Goal: Task Accomplishment & Management: Manage account settings

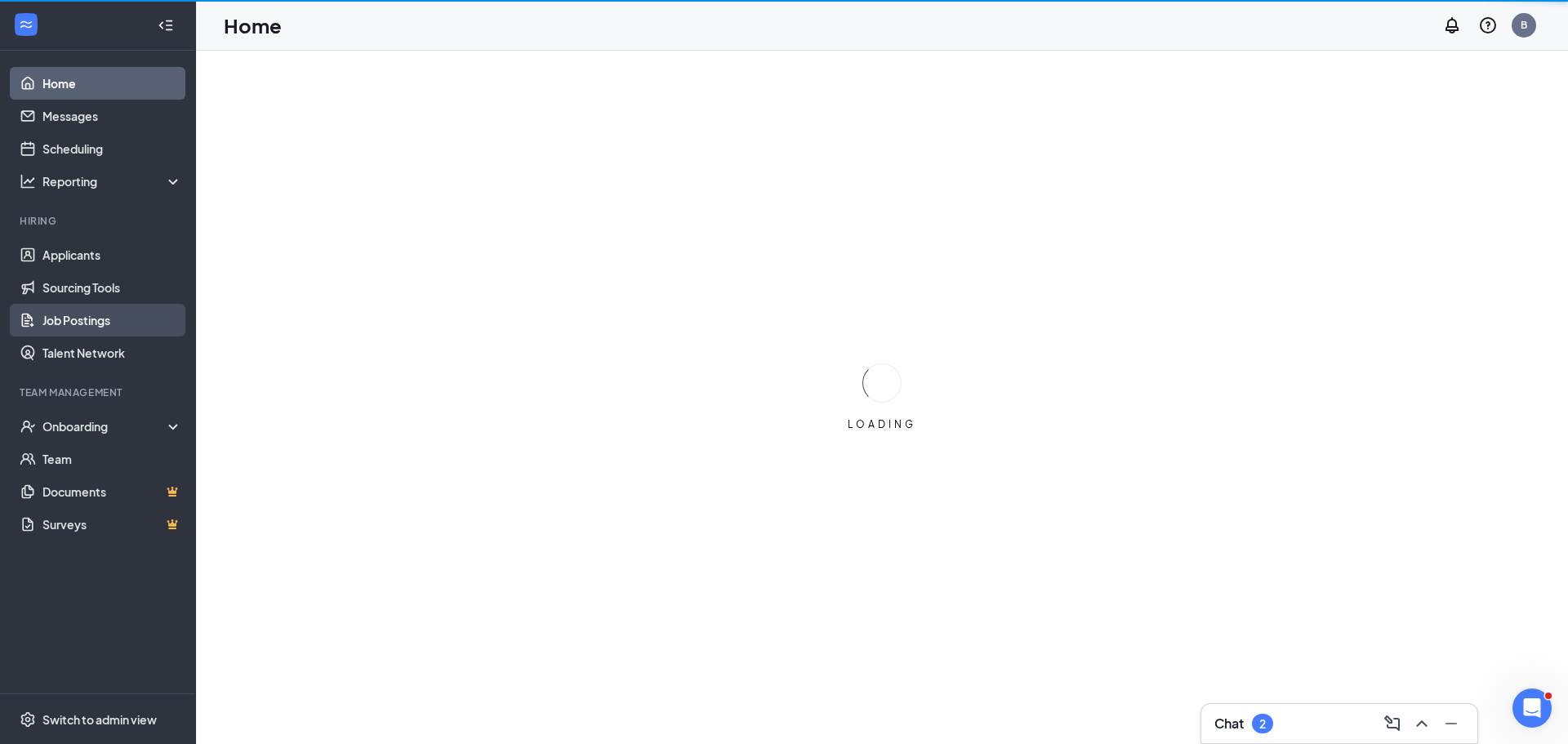
click at [70, 317] on link "Job Postings" at bounding box center [112, 320] width 140 height 33
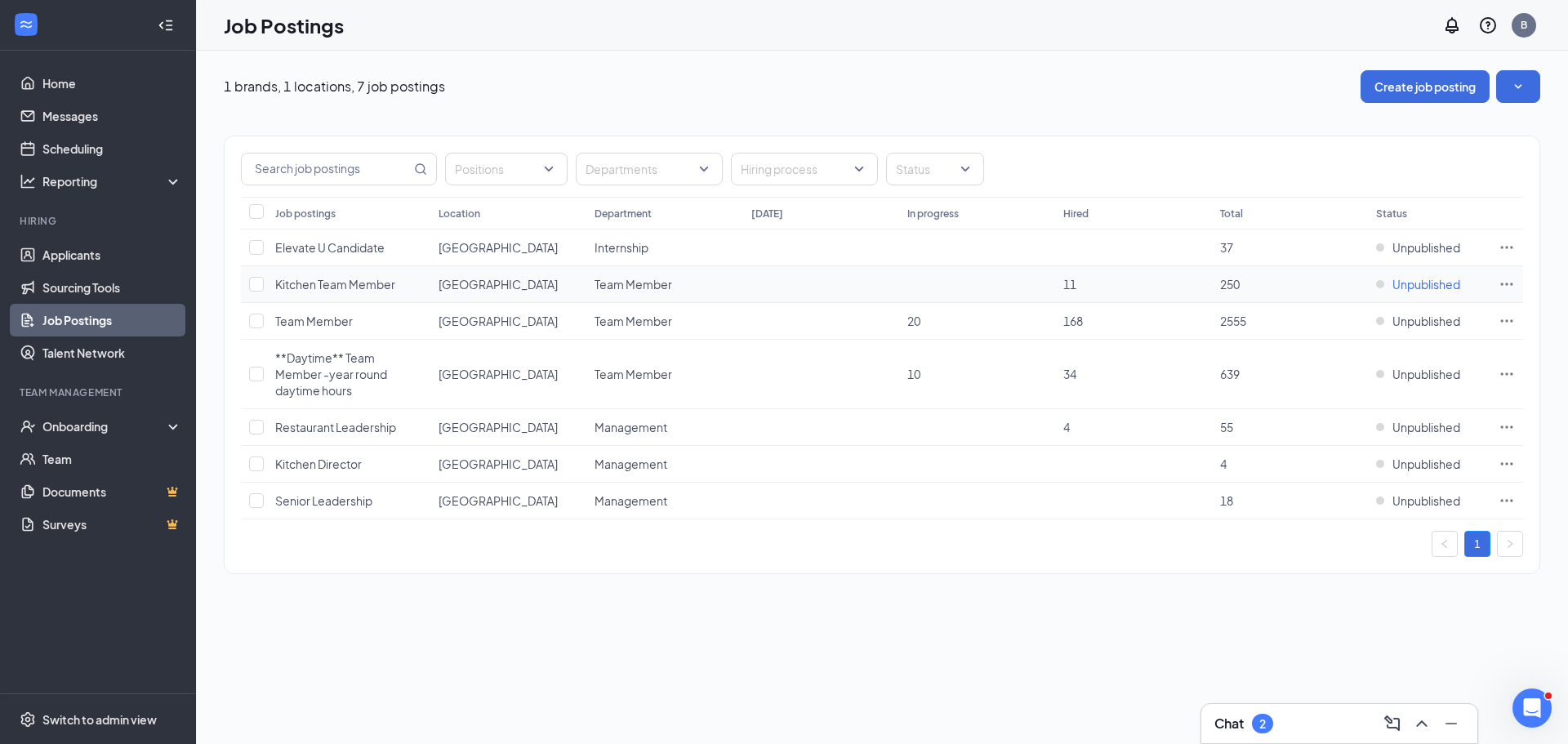
click at [1438, 287] on span "Unpublished" at bounding box center [1426, 284] width 68 height 16
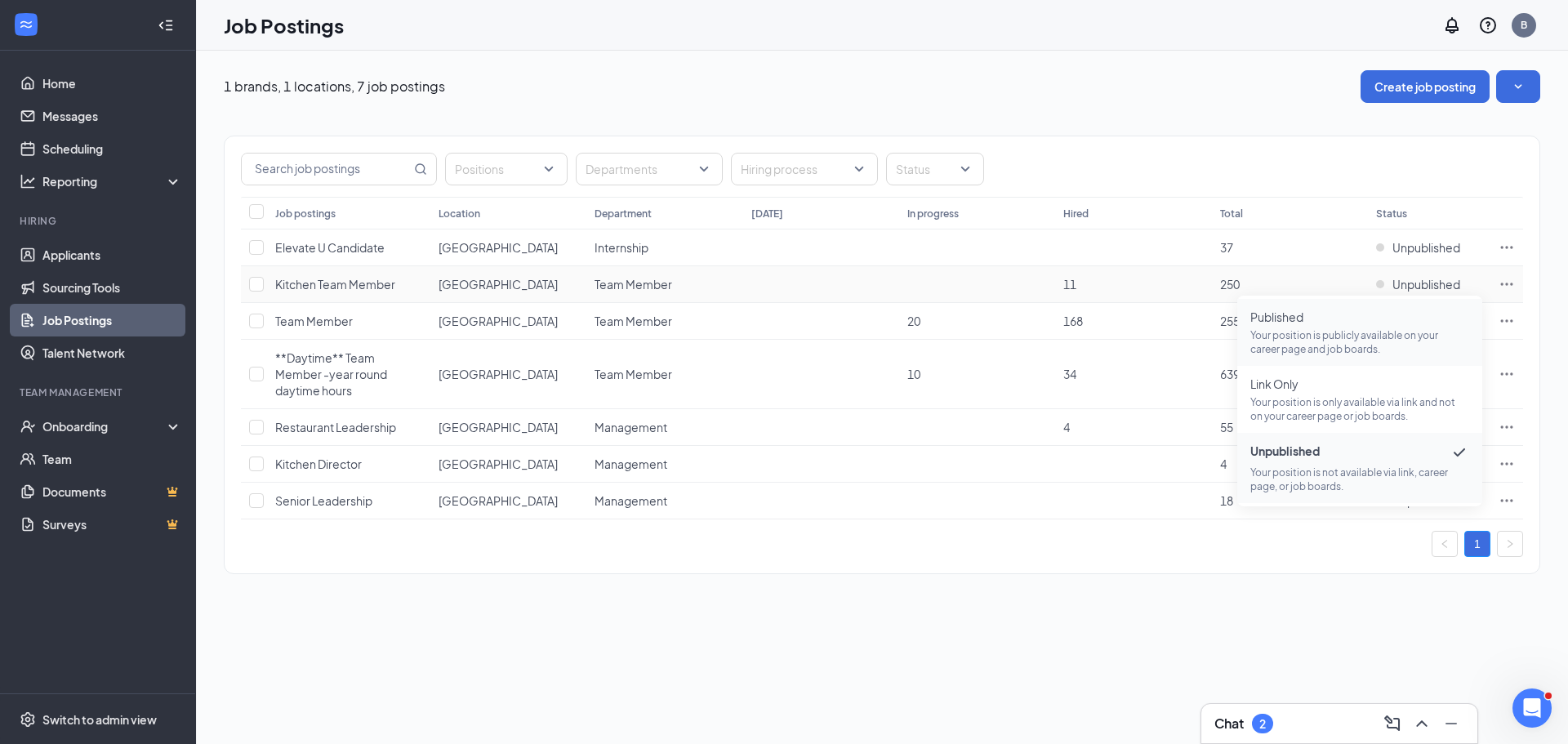
click at [1308, 340] on p "Your position is publicly available on your career page and job boards." at bounding box center [1360, 342] width 219 height 28
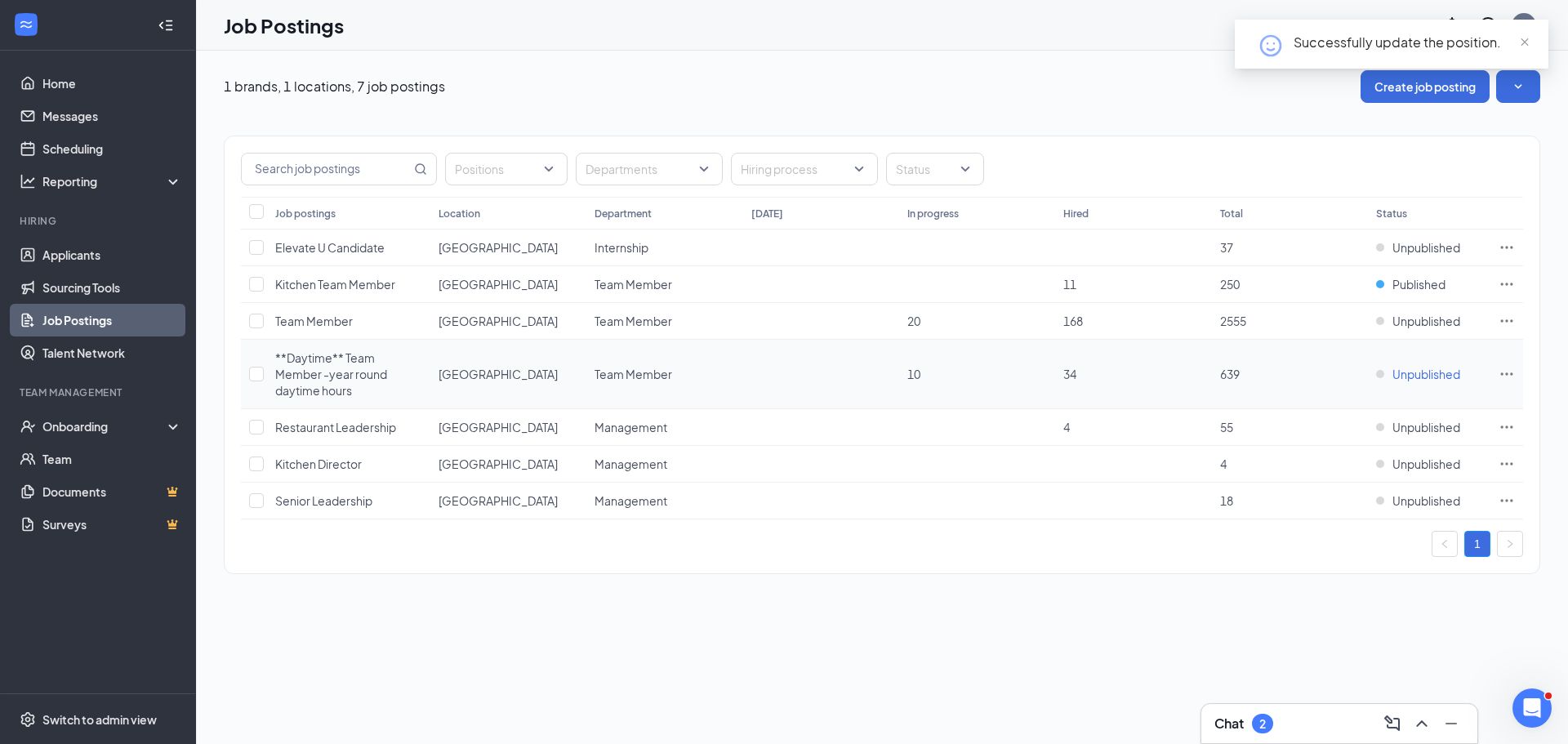
click at [1434, 366] on span "Unpublished" at bounding box center [1426, 374] width 68 height 16
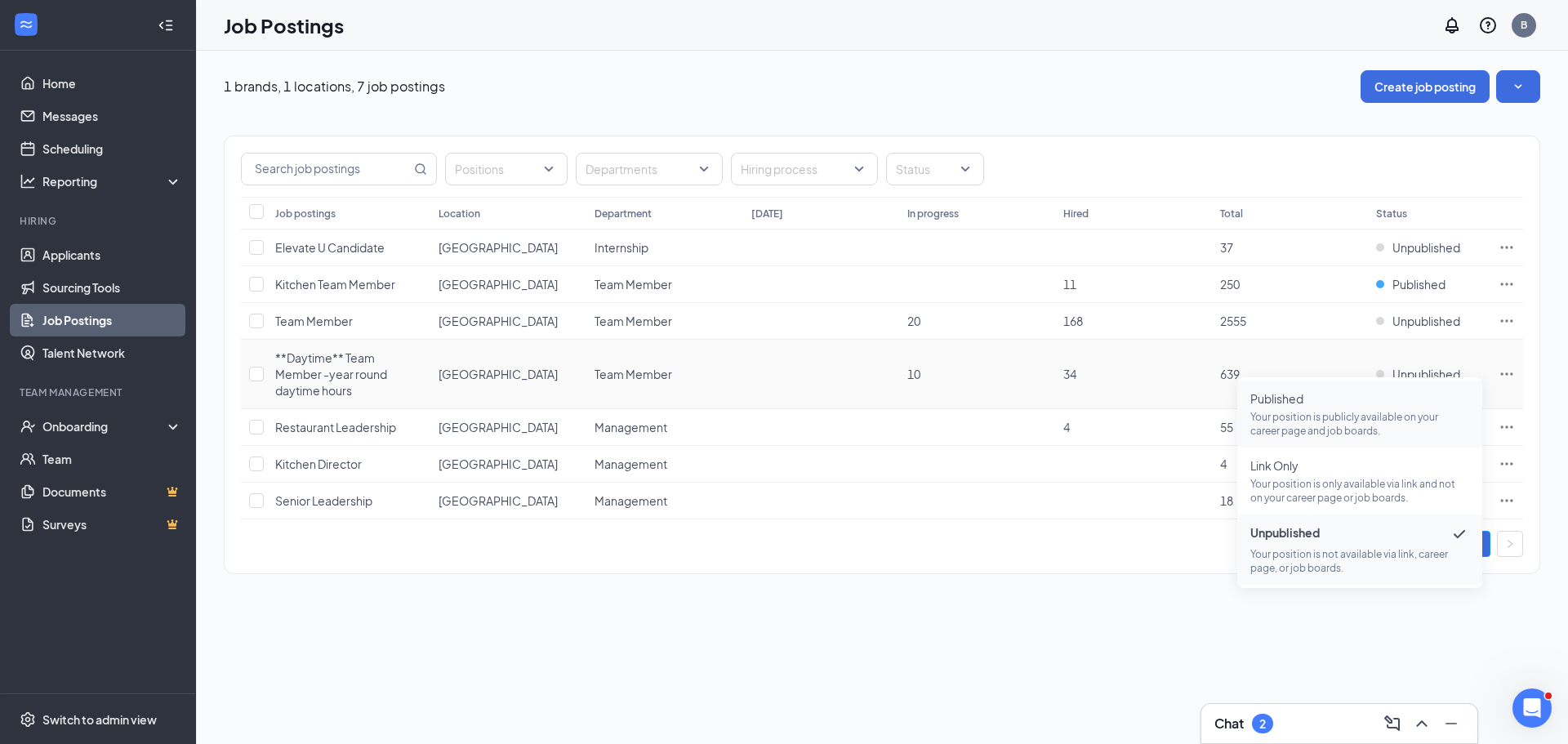
click at [1303, 425] on p "Your position is publicly available on your career page and job boards." at bounding box center [1360, 424] width 219 height 28
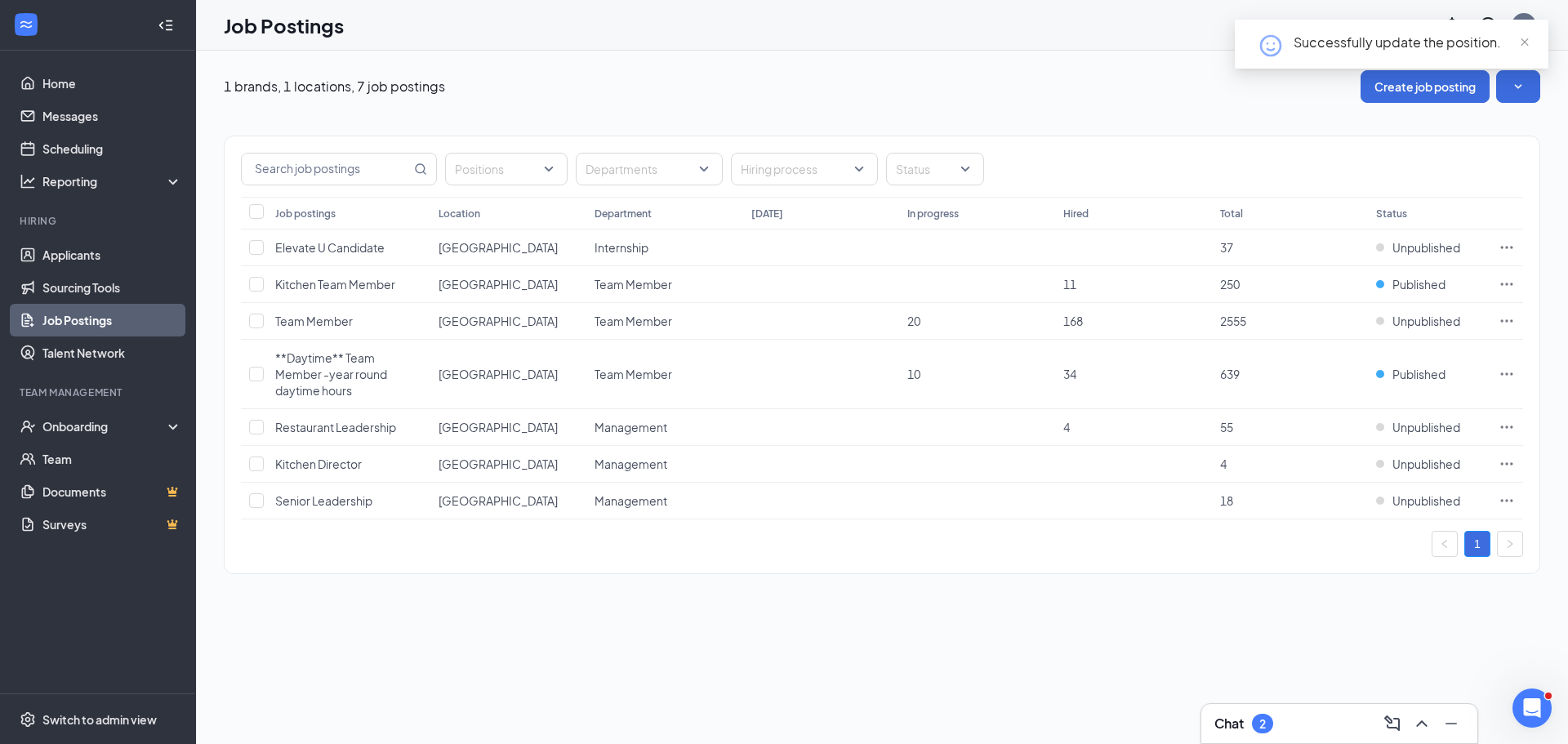
drag, startPoint x: 1000, startPoint y: 534, endPoint x: 615, endPoint y: 556, distance: 385.6
drag, startPoint x: 615, startPoint y: 556, endPoint x: 1066, endPoint y: 588, distance: 452.1
click at [1066, 588] on div "1 brands, 1 locations, 7 job postings Create job posting Positions Departments …" at bounding box center [882, 330] width 1372 height 560
click at [917, 417] on td at bounding box center [977, 428] width 156 height 37
click at [396, 420] on span "Restaurant Leadership" at bounding box center [336, 428] width 121 height 14
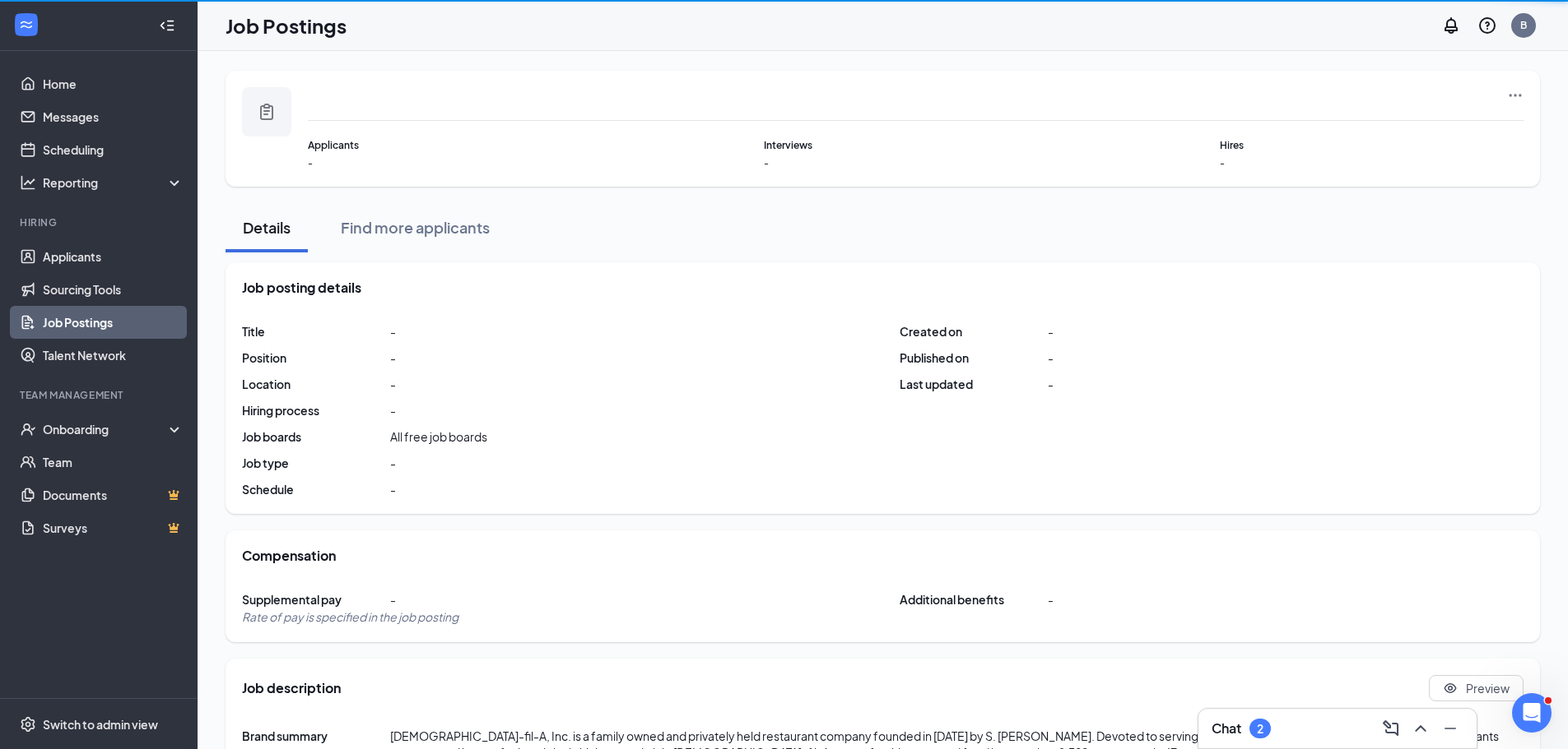
click at [398, 414] on div "Title - Position - Location - Hiring process - Job boards All free job boards J…" at bounding box center [882, 410] width 1281 height 175
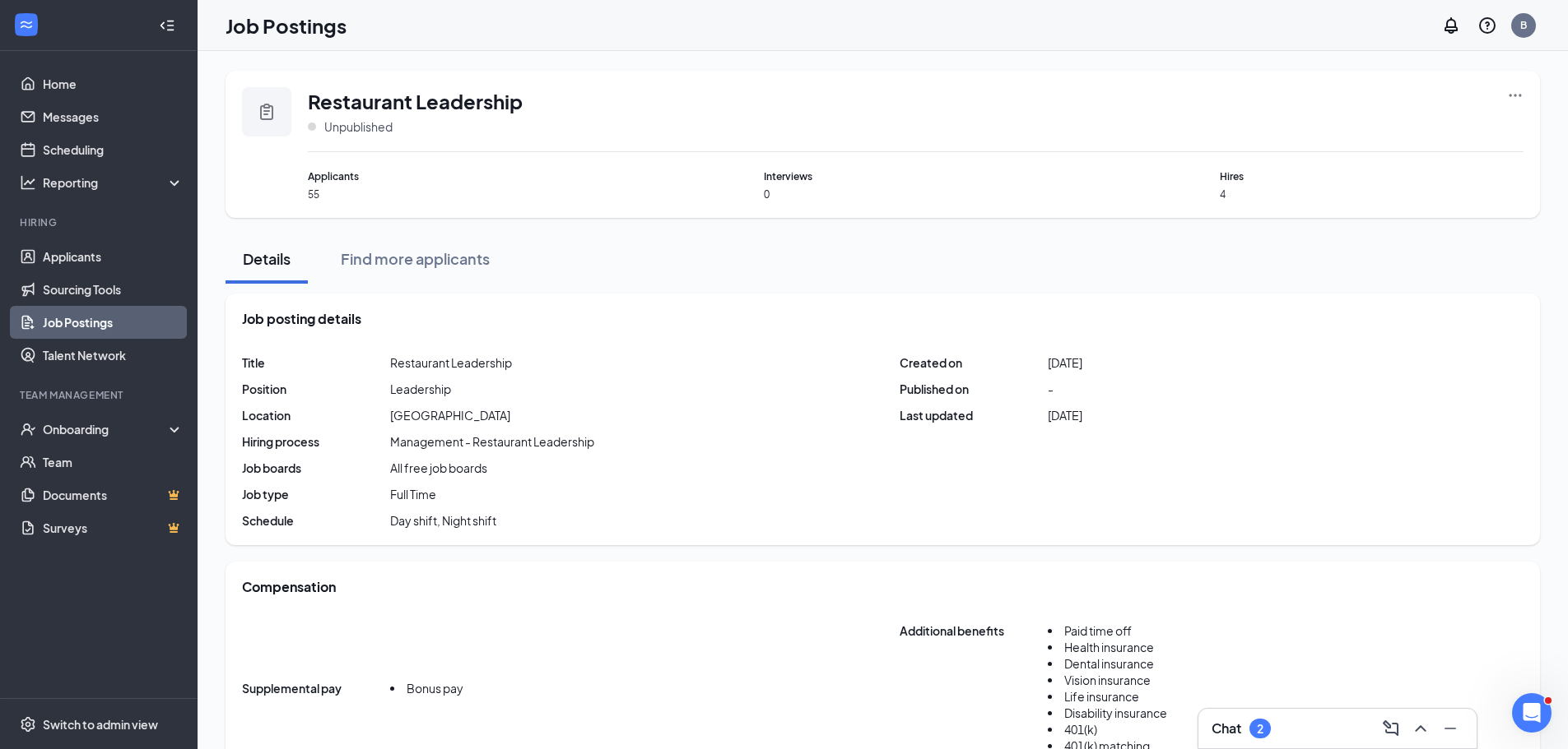
click at [1526, 89] on div "Restaurant Leadership Unpublished Applicants 55 Interviews 0 Hires 4" at bounding box center [882, 145] width 1314 height 147
click at [1518, 96] on icon "Ellipses" at bounding box center [1515, 96] width 16 height 16
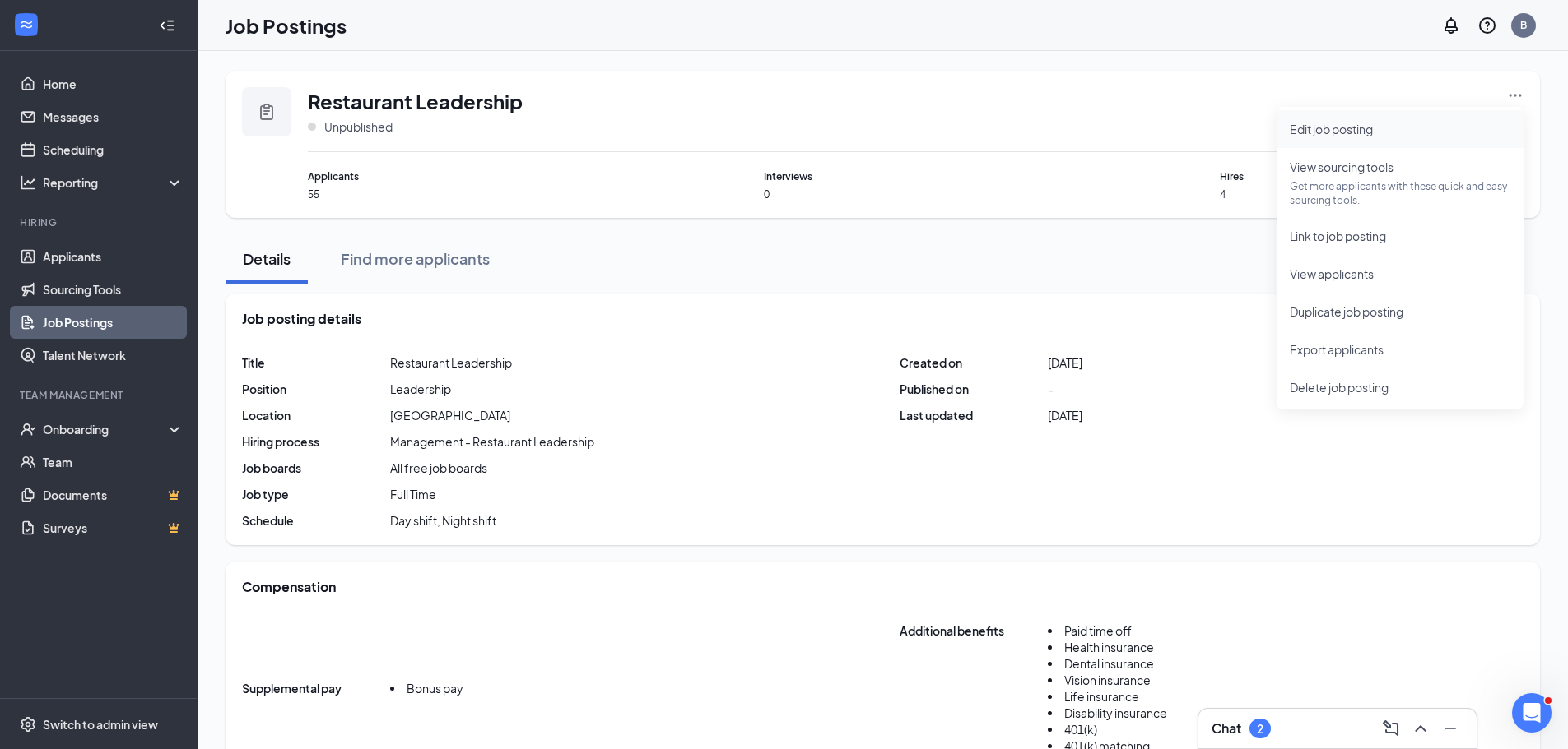
click at [1399, 132] on span "Edit job posting" at bounding box center [1400, 129] width 220 height 18
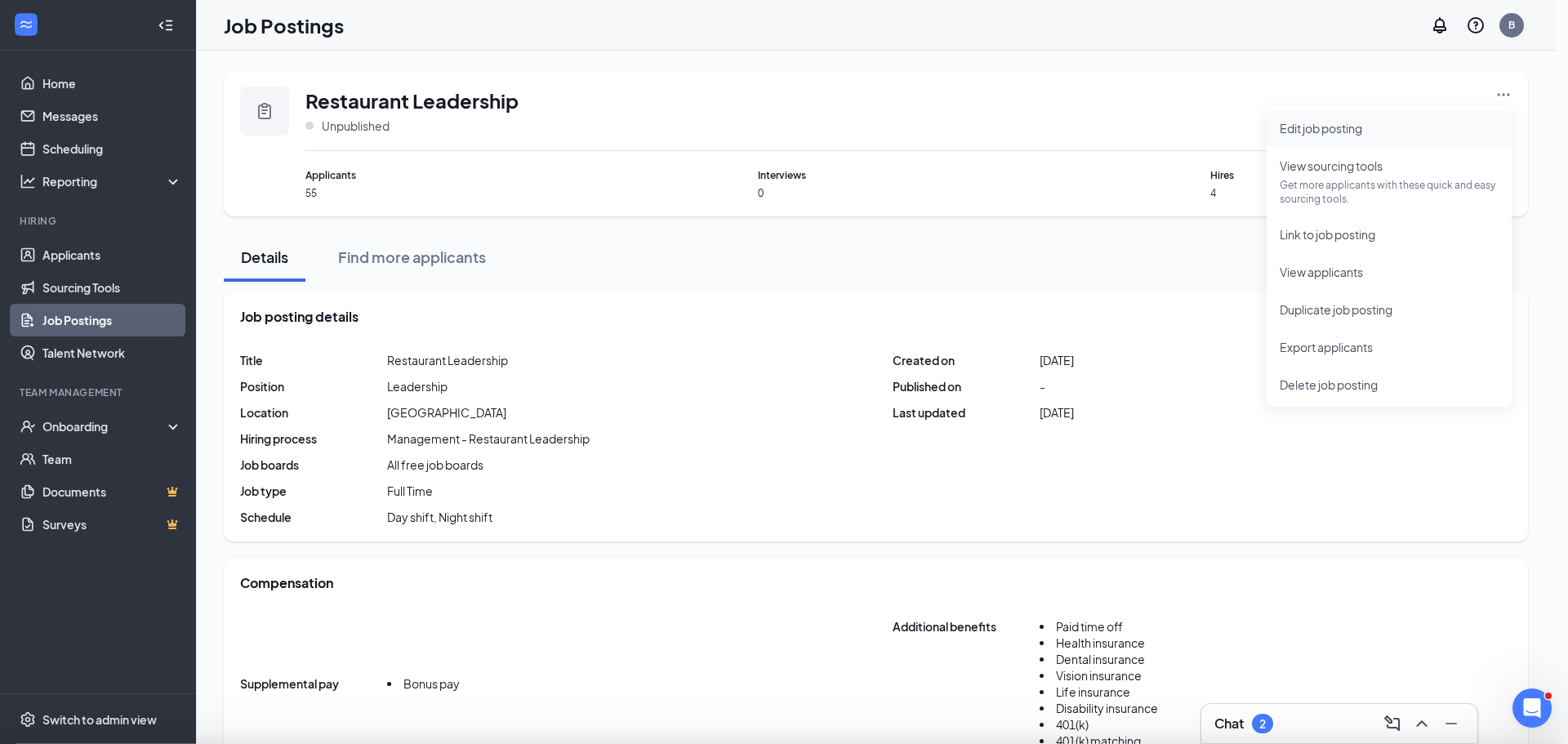
type input "[GEOGRAPHIC_DATA]"
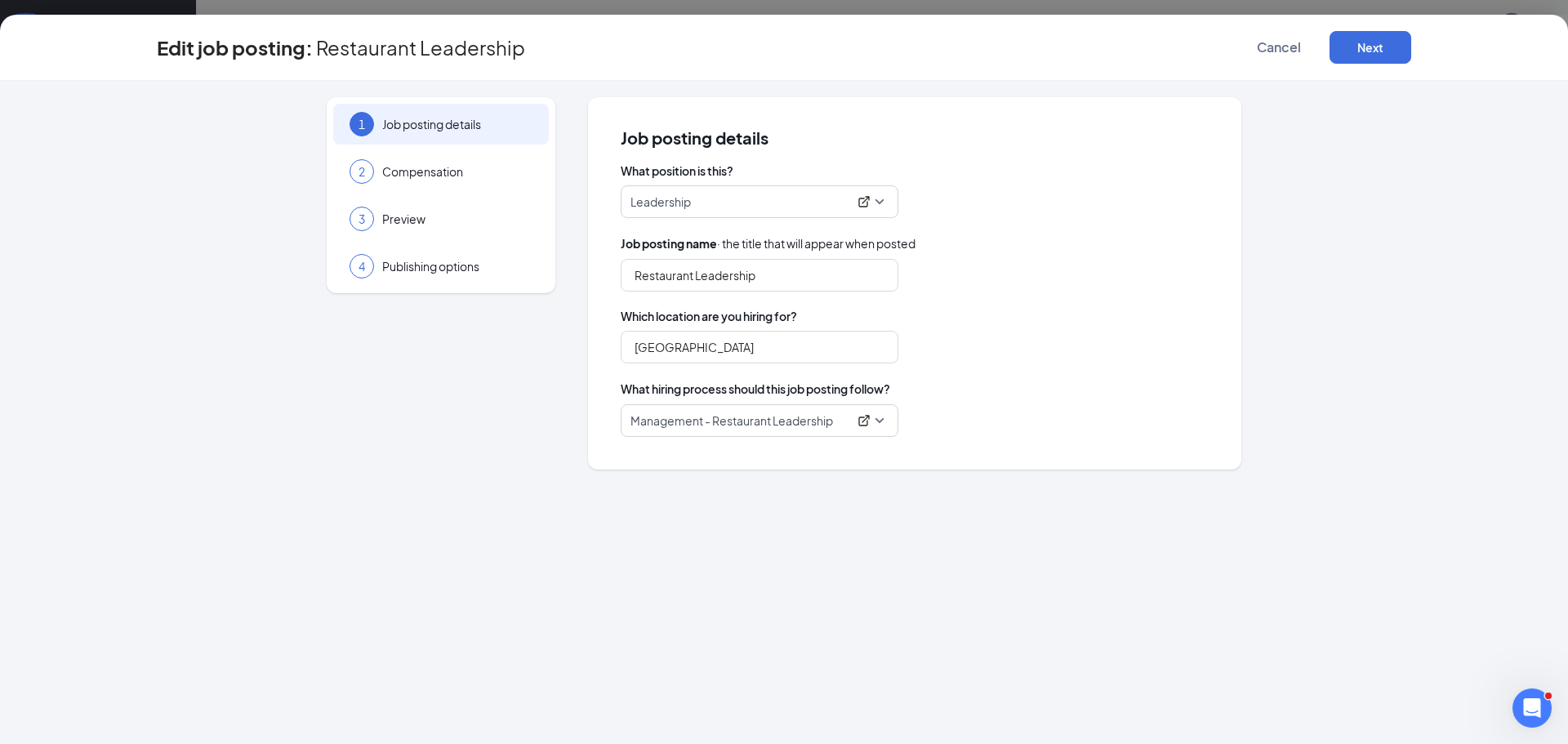
click at [1376, 66] on div "Edit job posting: Restaurant Leadership Cancel Next" at bounding box center [784, 47] width 1568 height 66
click at [1373, 56] on button "Next" at bounding box center [1370, 47] width 81 height 33
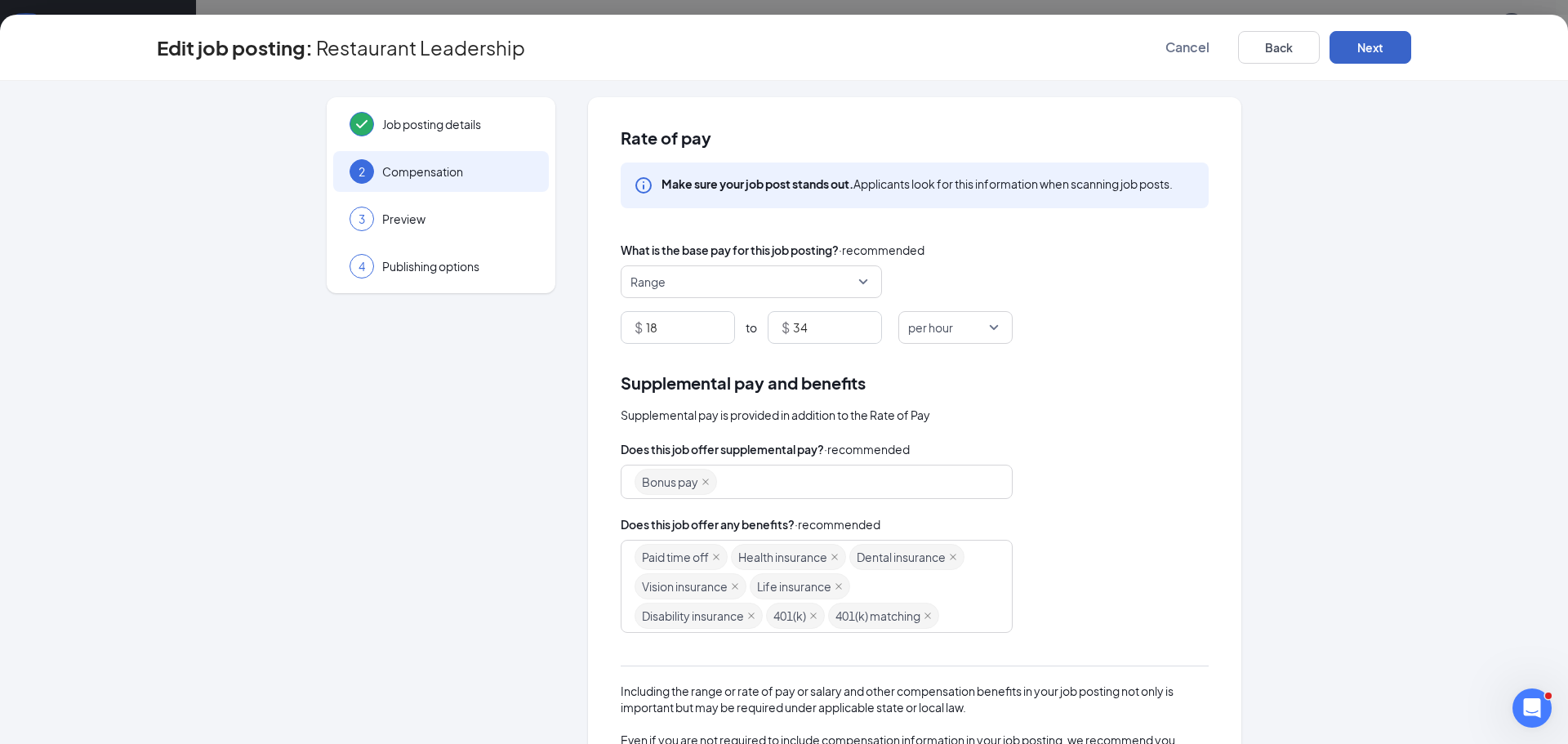
click at [1371, 49] on button "Next" at bounding box center [1370, 47] width 81 height 33
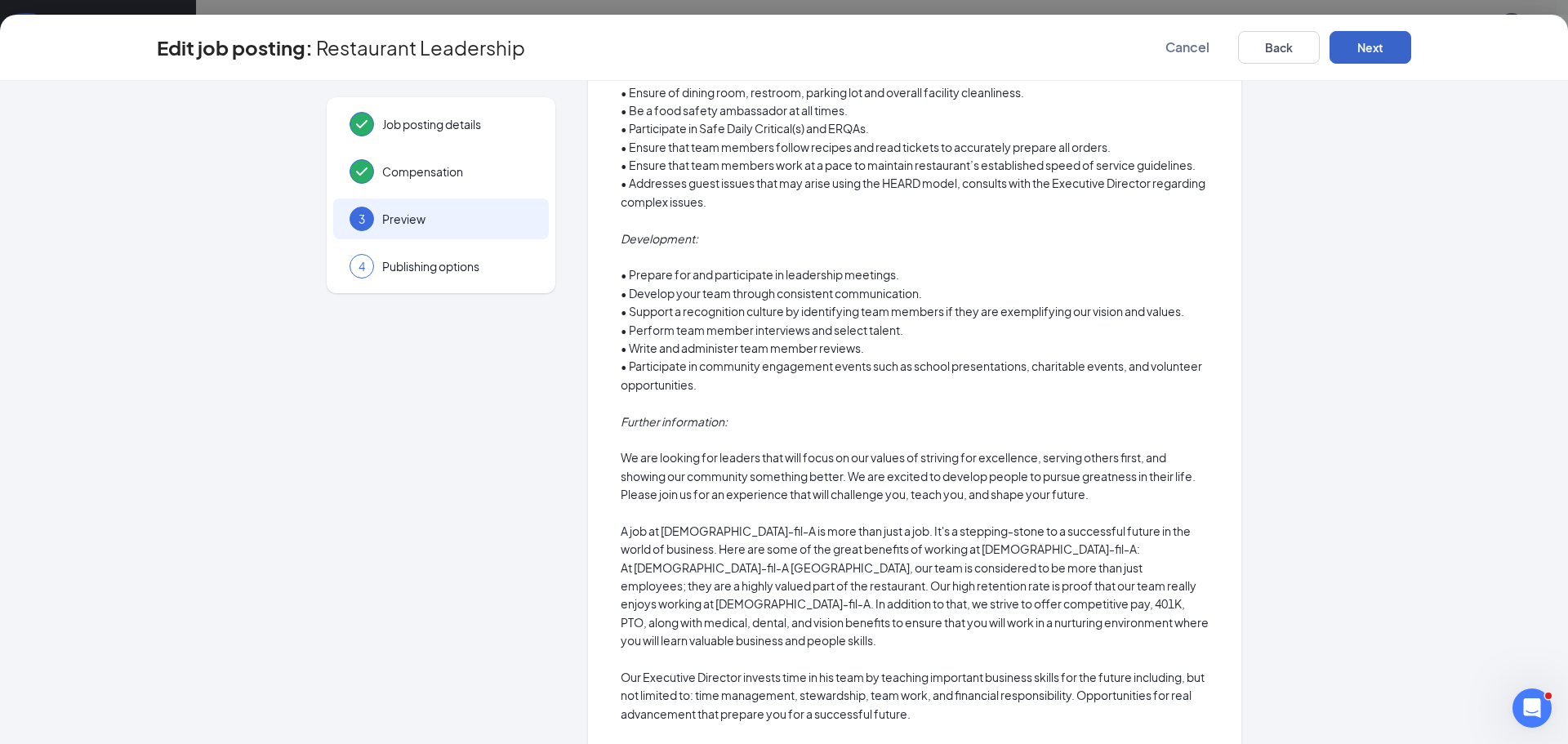
scroll to position [1144, 0]
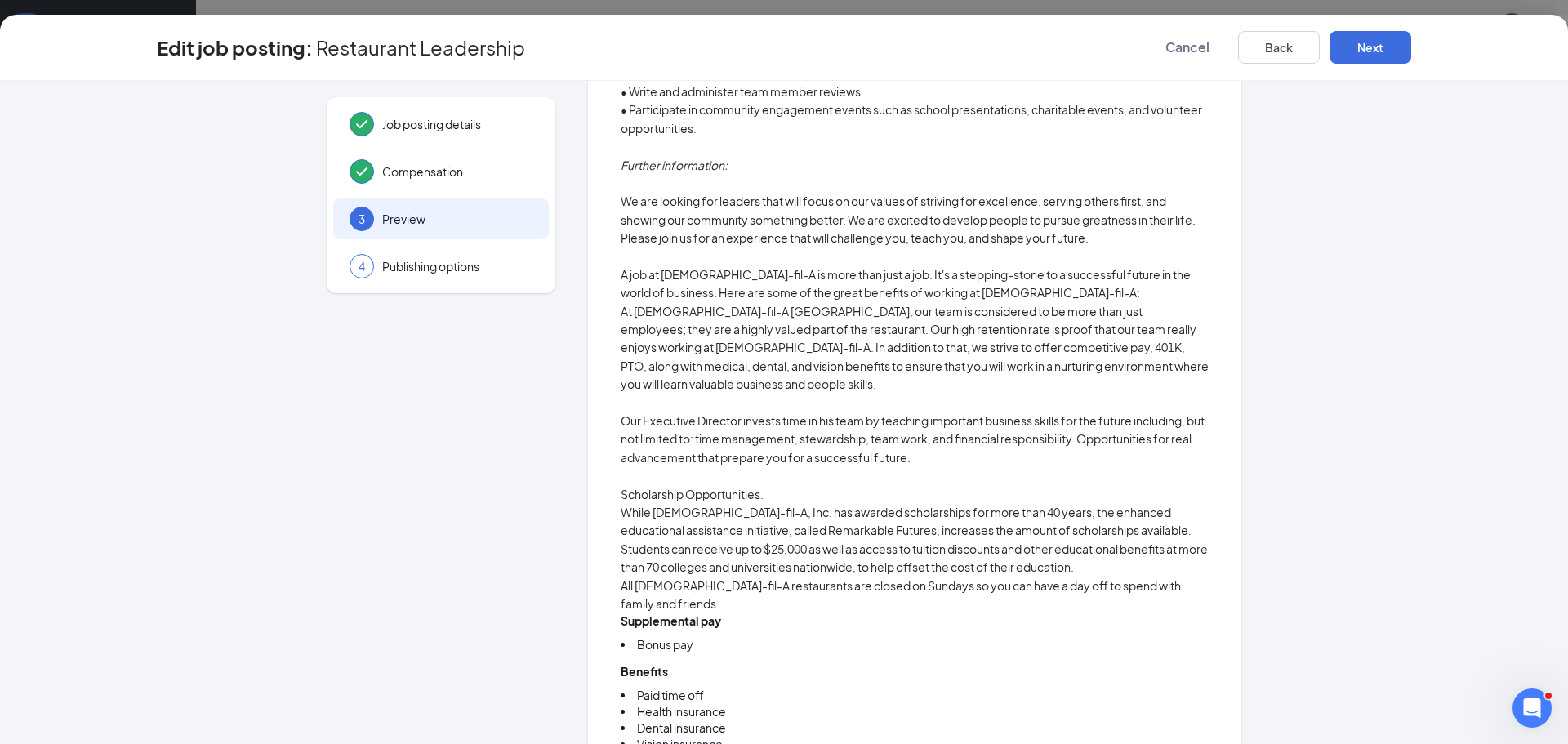
click at [737, 411] on p "Our Executive Director invests time in his team by teaching important business …" at bounding box center [915, 438] width 588 height 55
click at [735, 411] on p "Our Executive Director invests time in his team by teaching important business …" at bounding box center [915, 438] width 588 height 55
click at [734, 411] on p "Our Executive Director invests time in his team by teaching important business …" at bounding box center [915, 438] width 588 height 55
click at [737, 411] on p "Our Executive Director invests time in his team by teaching important business …" at bounding box center [915, 438] width 588 height 55
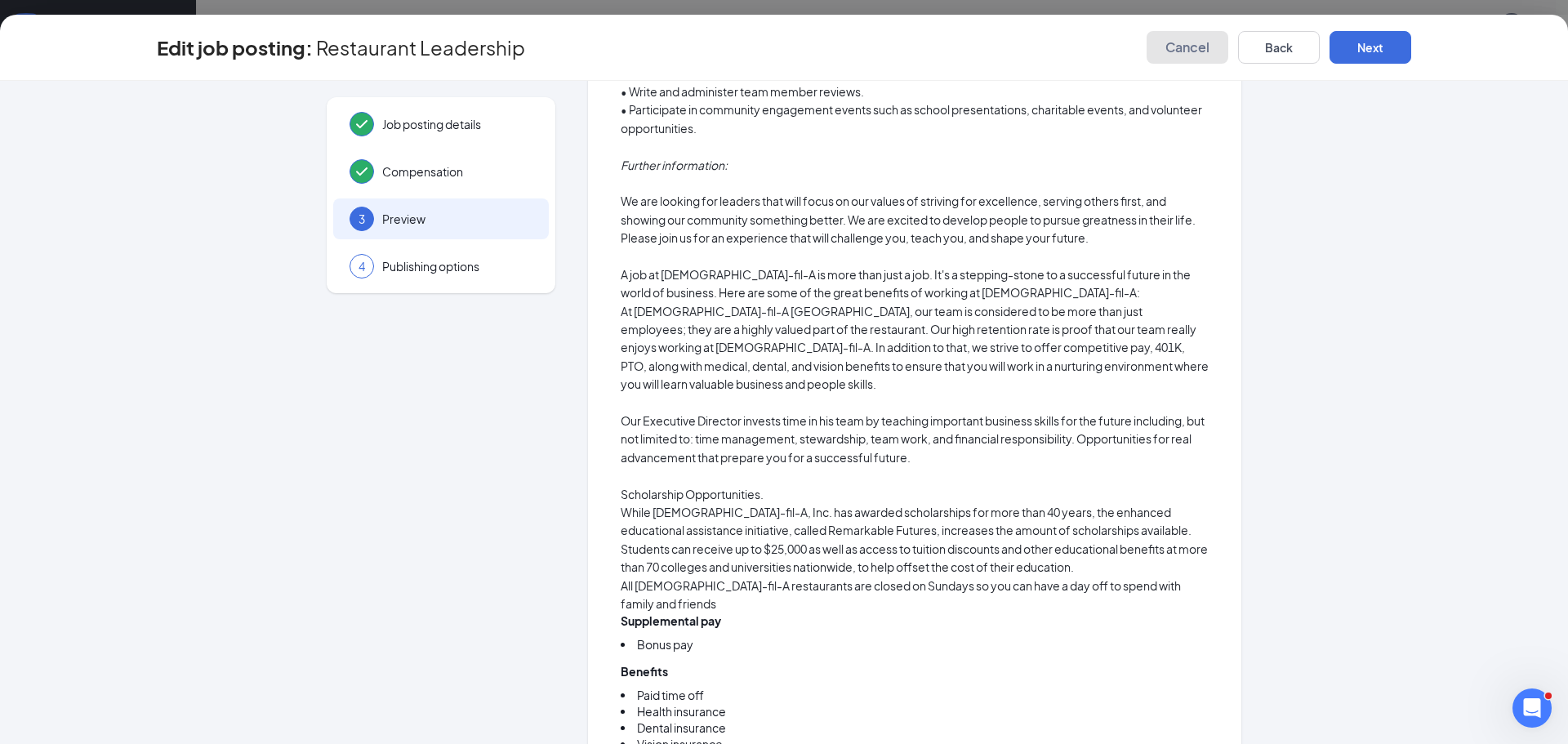
click at [1196, 61] on button "Cancel" at bounding box center [1188, 47] width 81 height 33
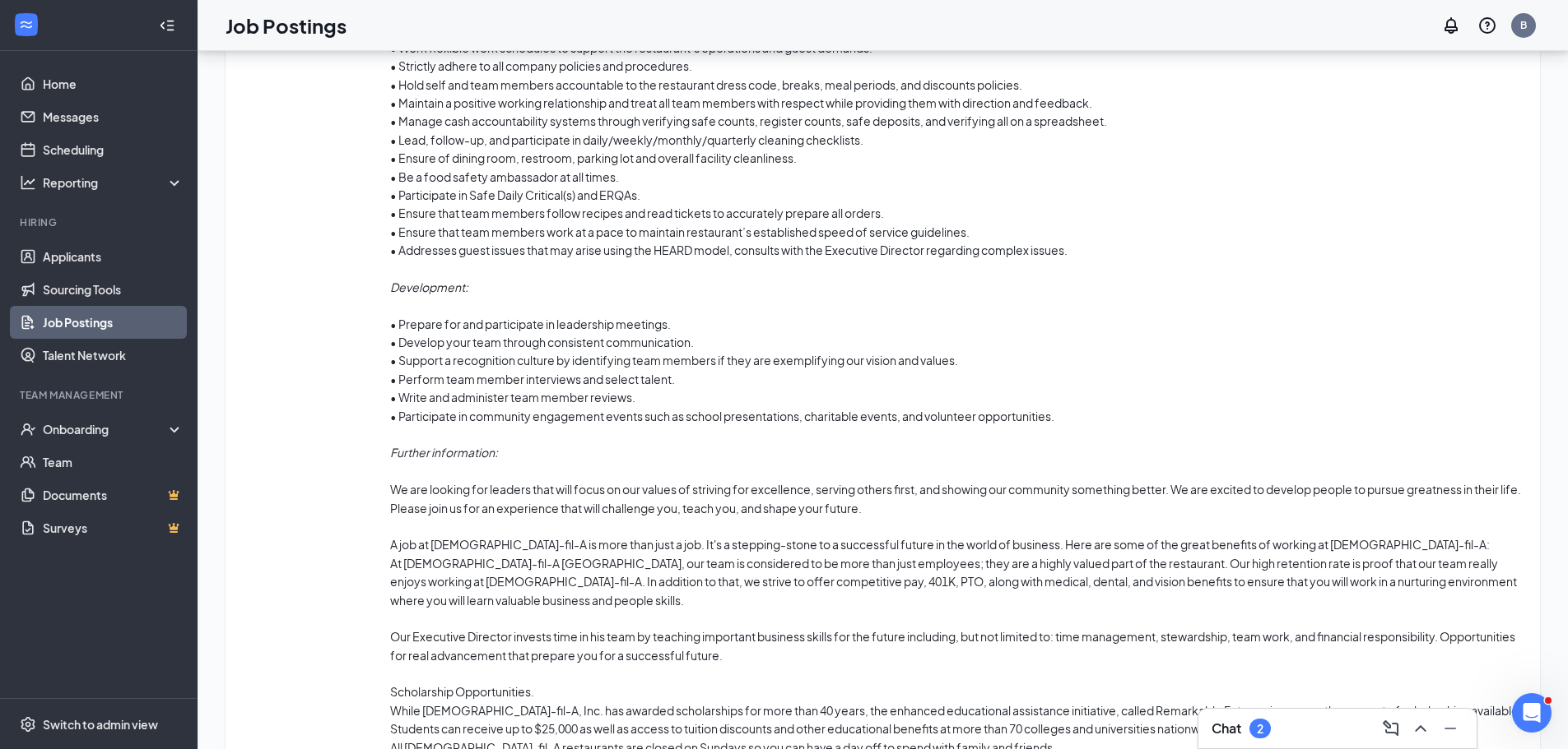
scroll to position [1291, 0]
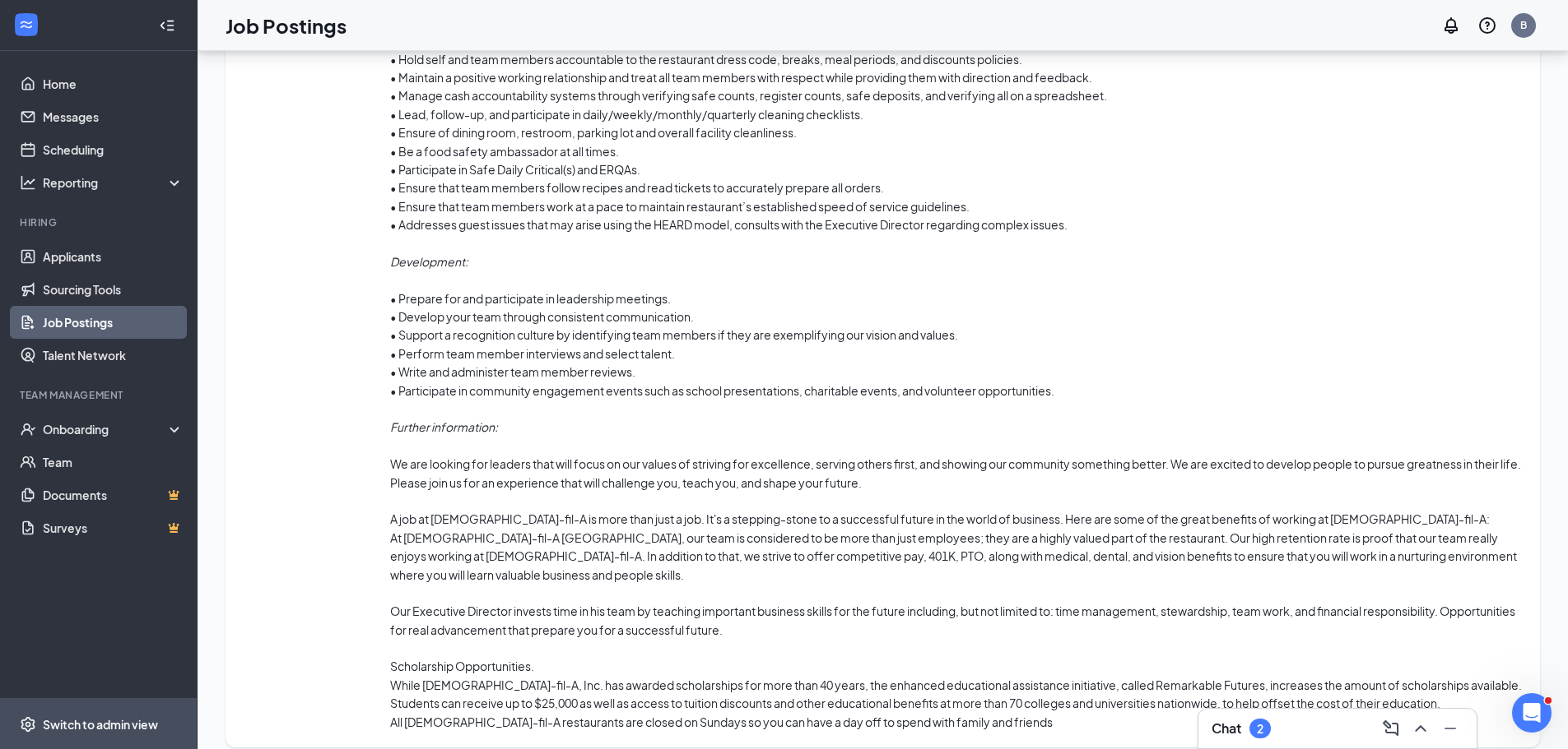
click at [73, 717] on div "Switch to admin view" at bounding box center [100, 724] width 116 height 16
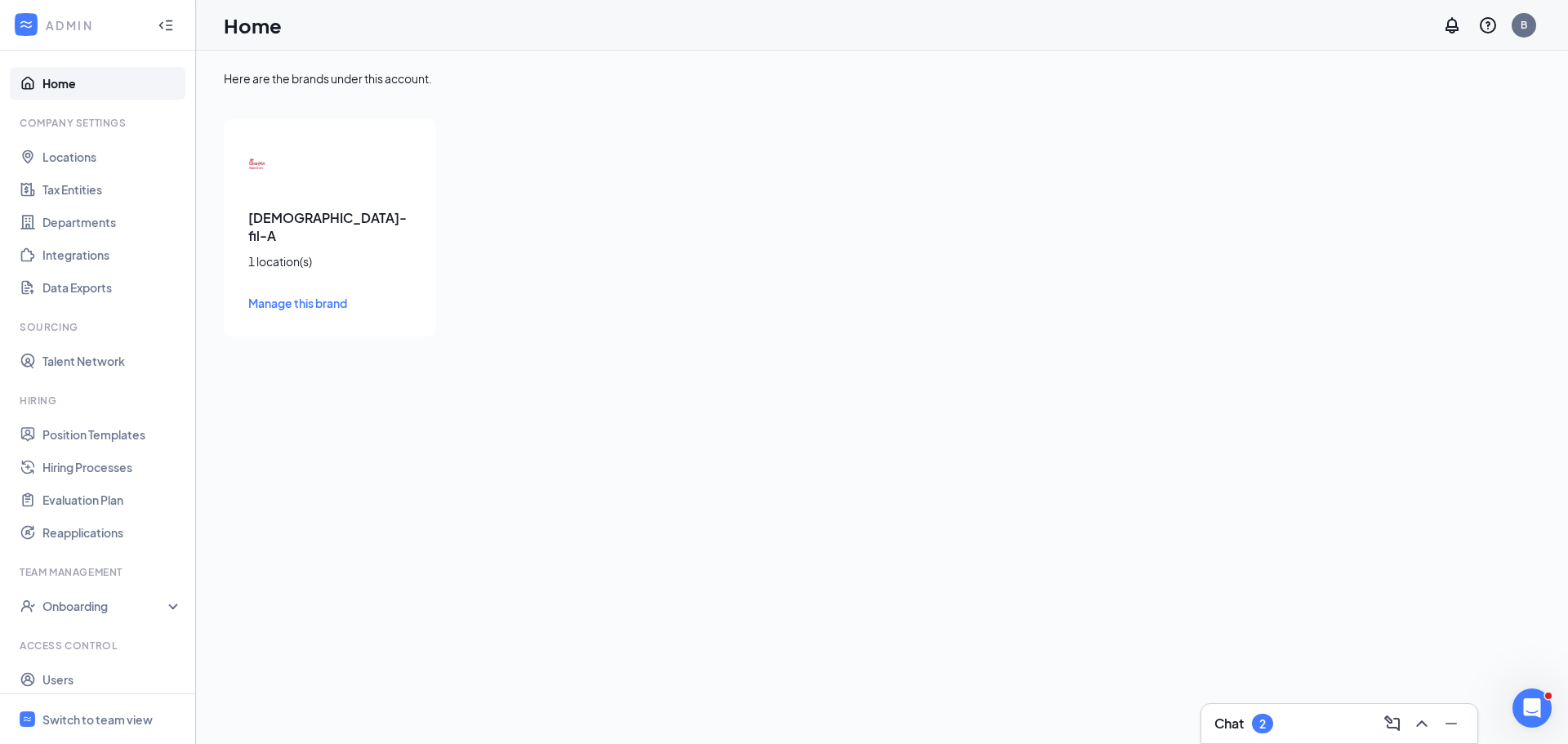
click at [282, 221] on h3 "[DEMOGRAPHIC_DATA]-fil-A" at bounding box center [330, 227] width 164 height 36
click at [267, 296] on span "Manage this brand" at bounding box center [297, 303] width 99 height 14
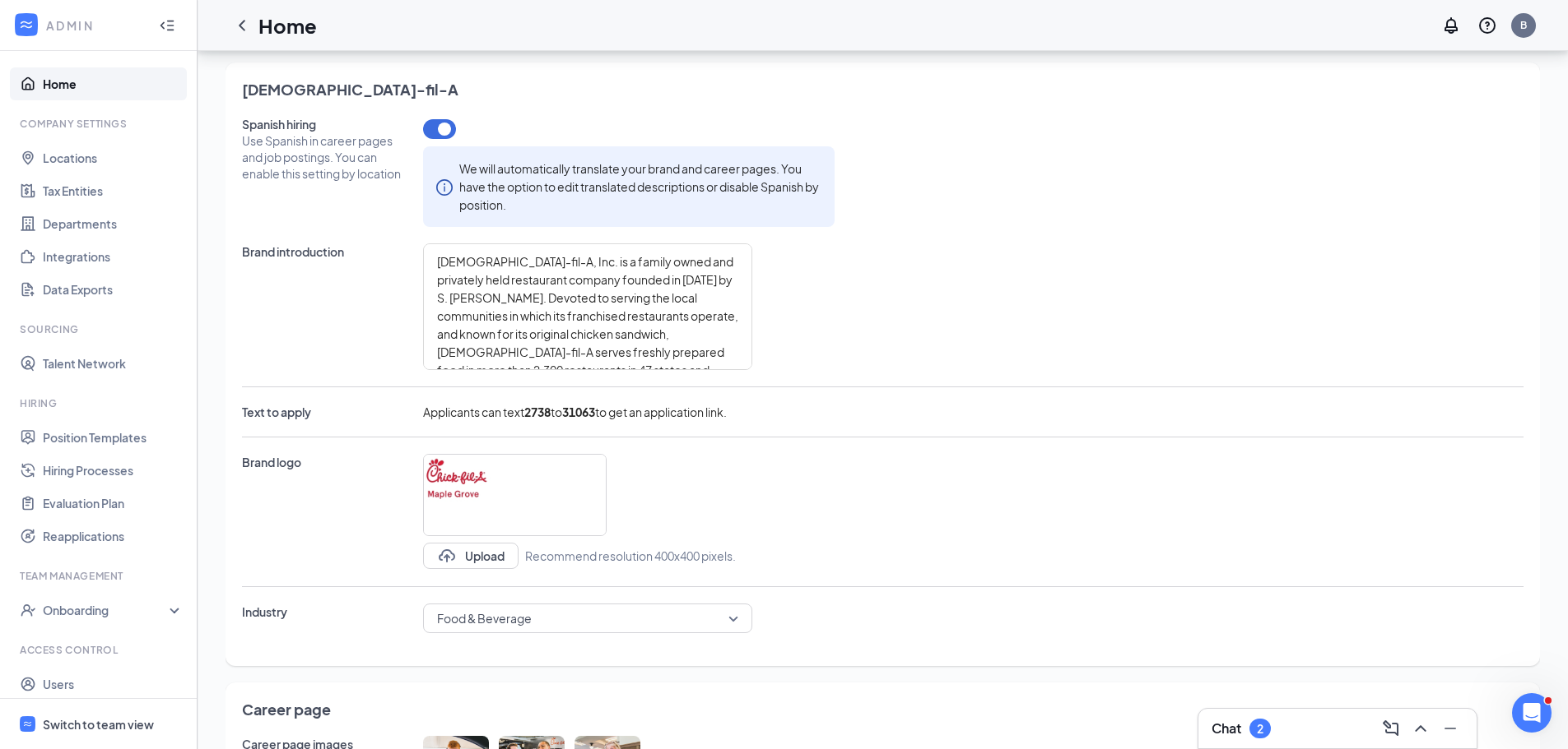
click at [78, 730] on div "Switch to team view" at bounding box center [98, 724] width 111 height 16
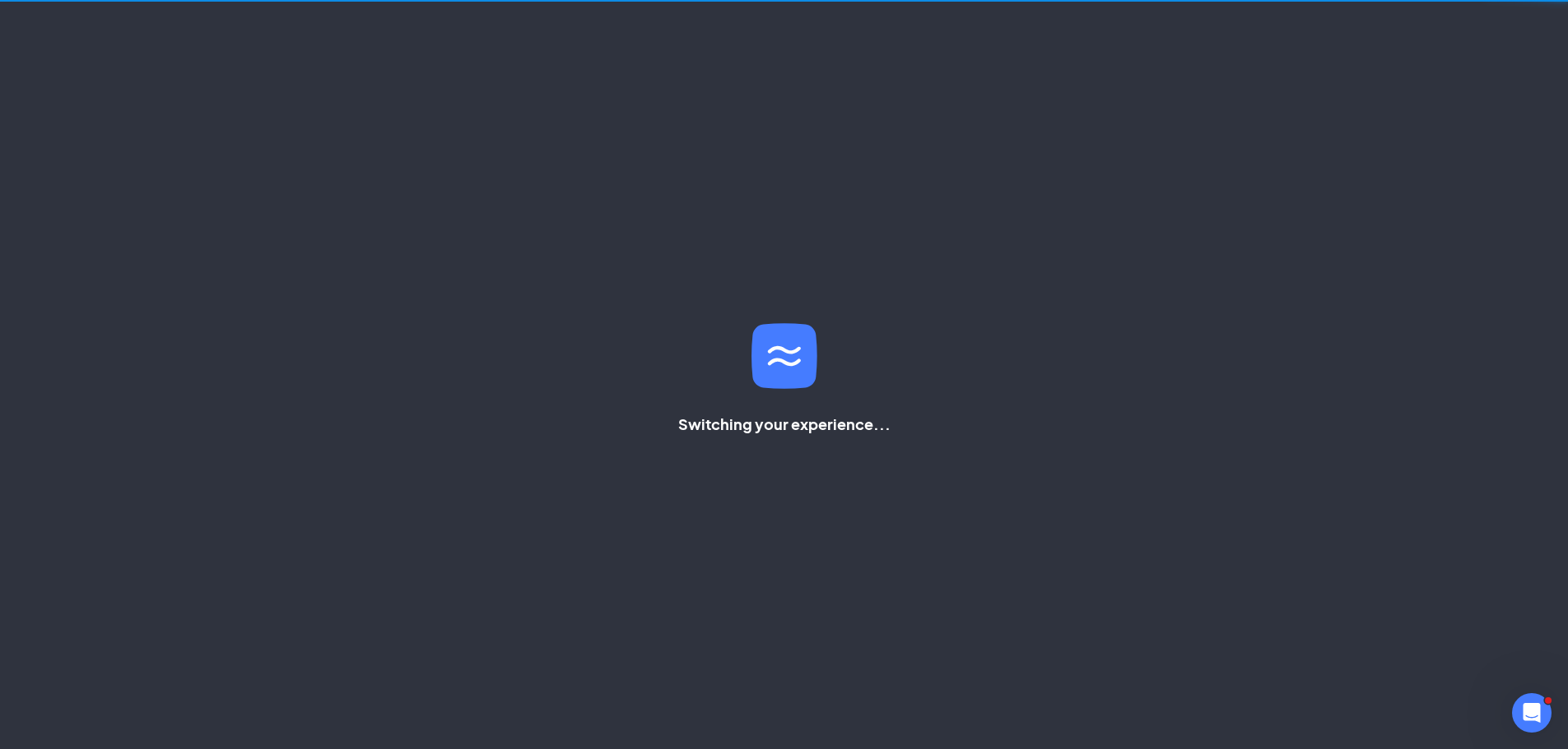
scroll to position [35, 0]
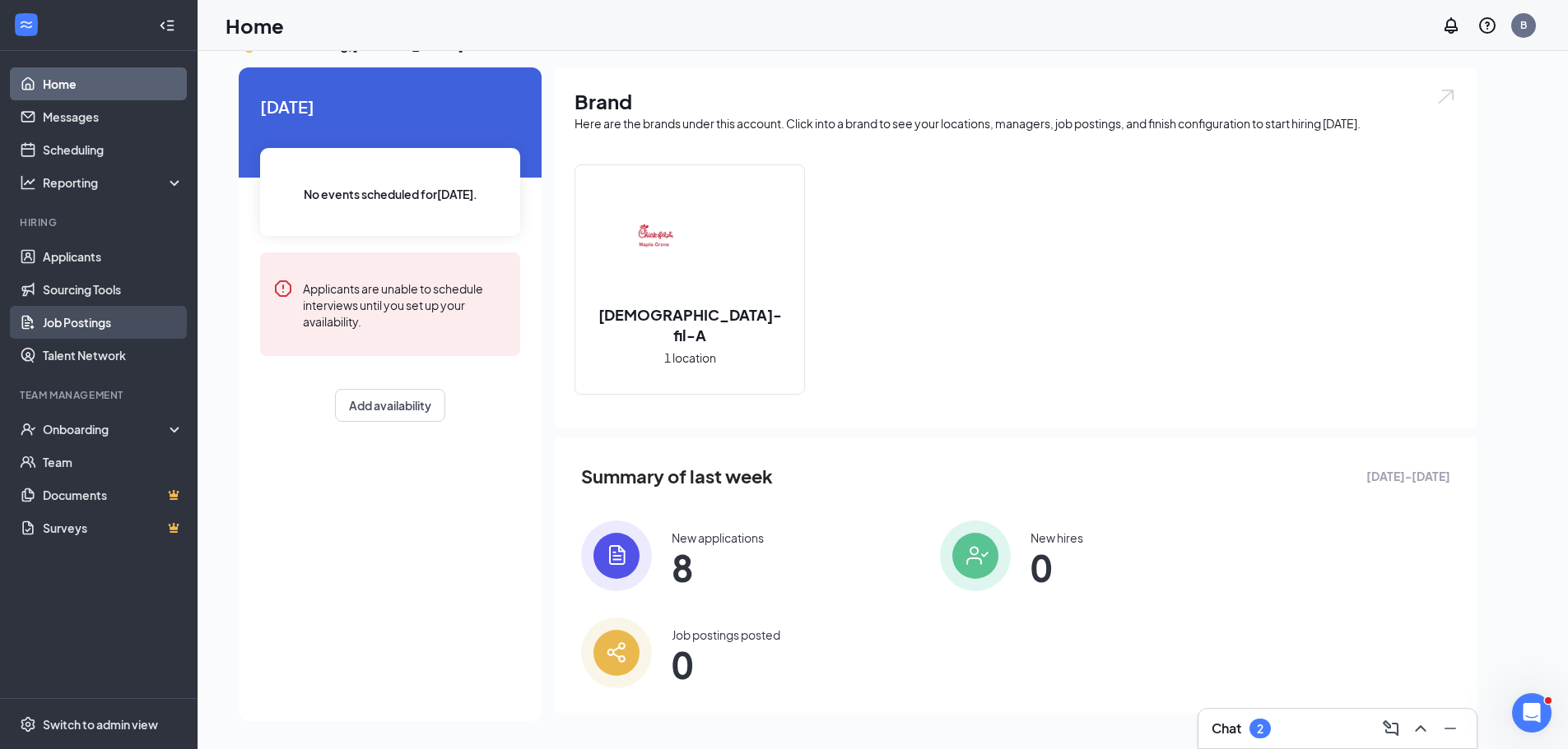
click at [107, 326] on link "Job Postings" at bounding box center [113, 322] width 141 height 33
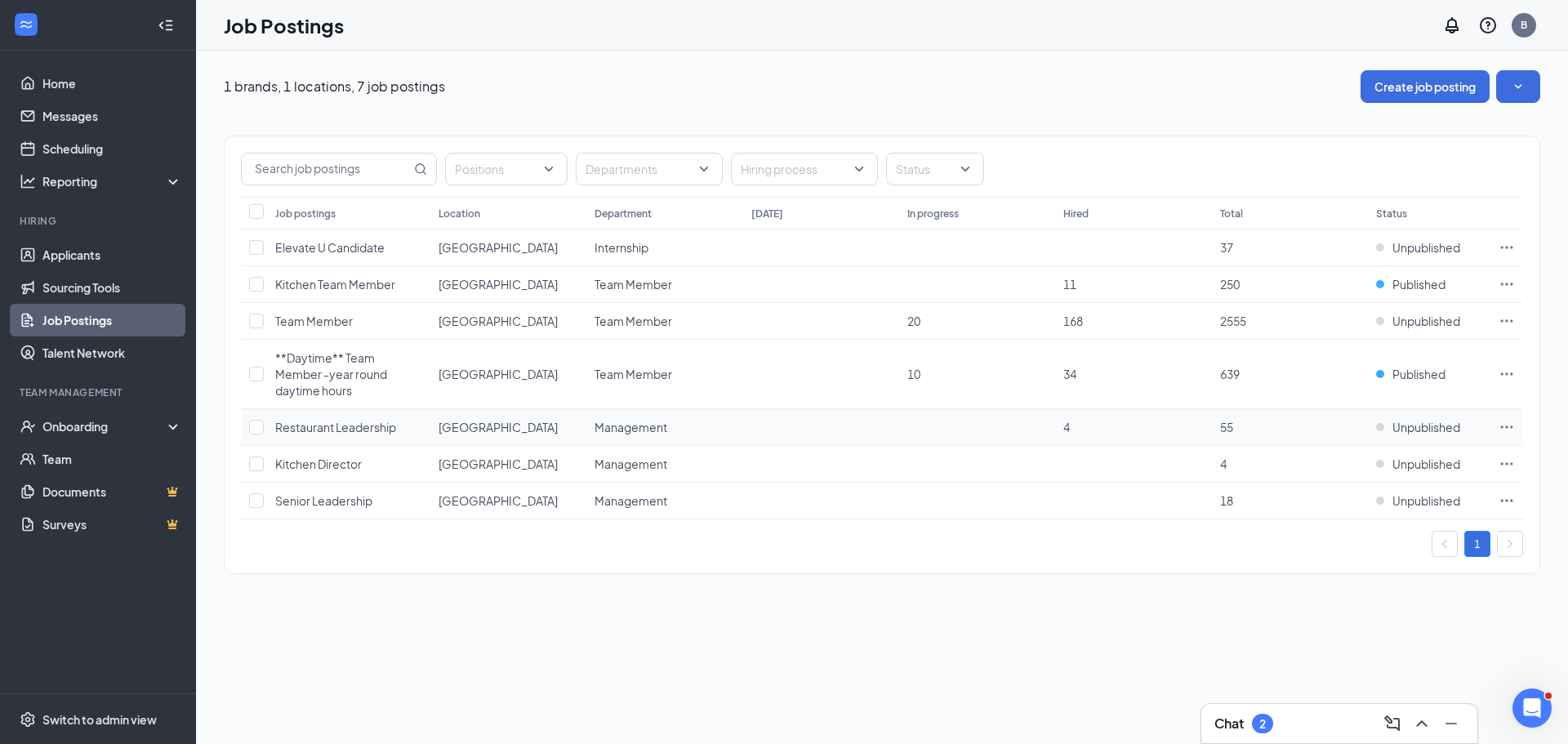
click at [1510, 419] on icon "Ellipses" at bounding box center [1507, 428] width 16 height 16
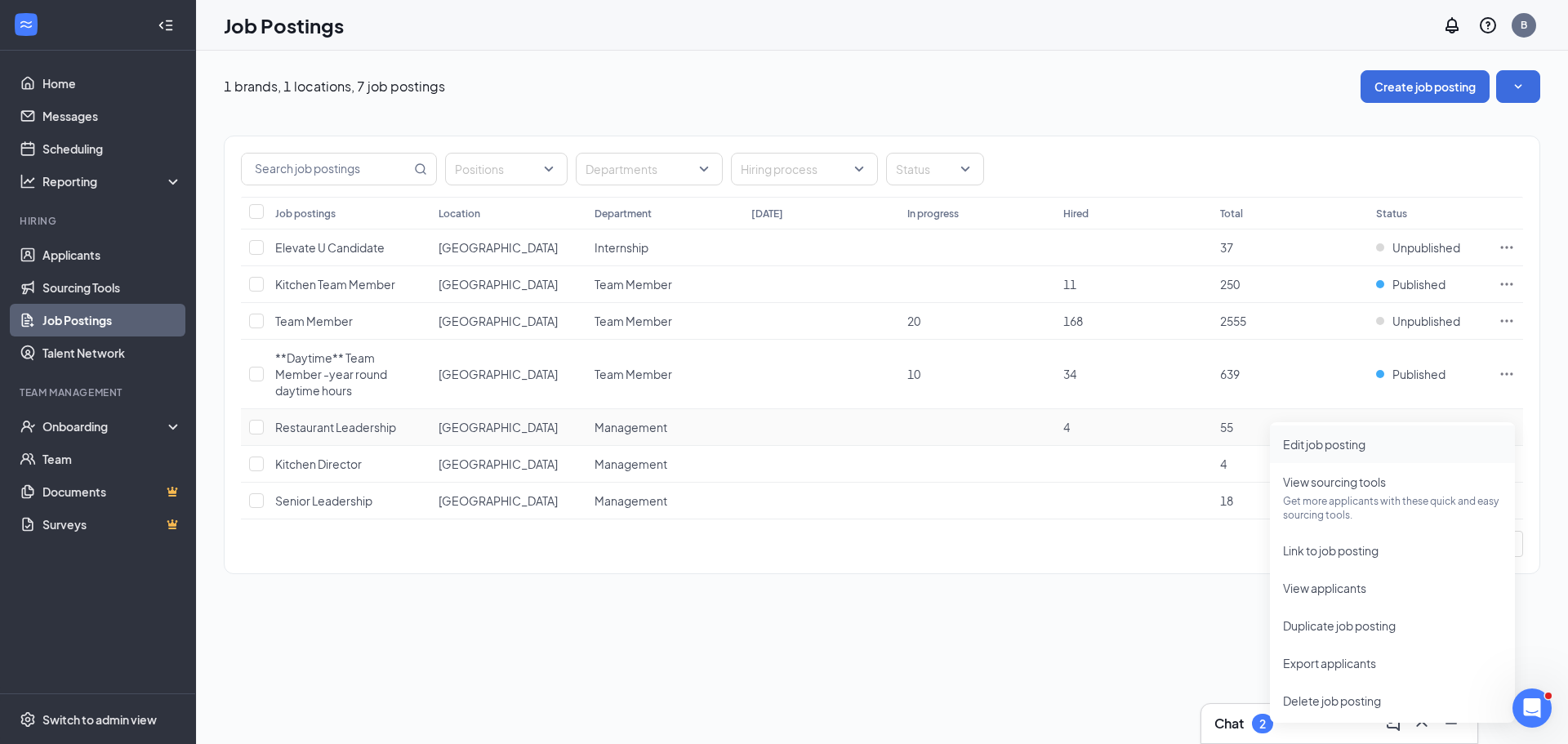
click at [1373, 444] on span "Edit job posting" at bounding box center [1393, 445] width 219 height 18
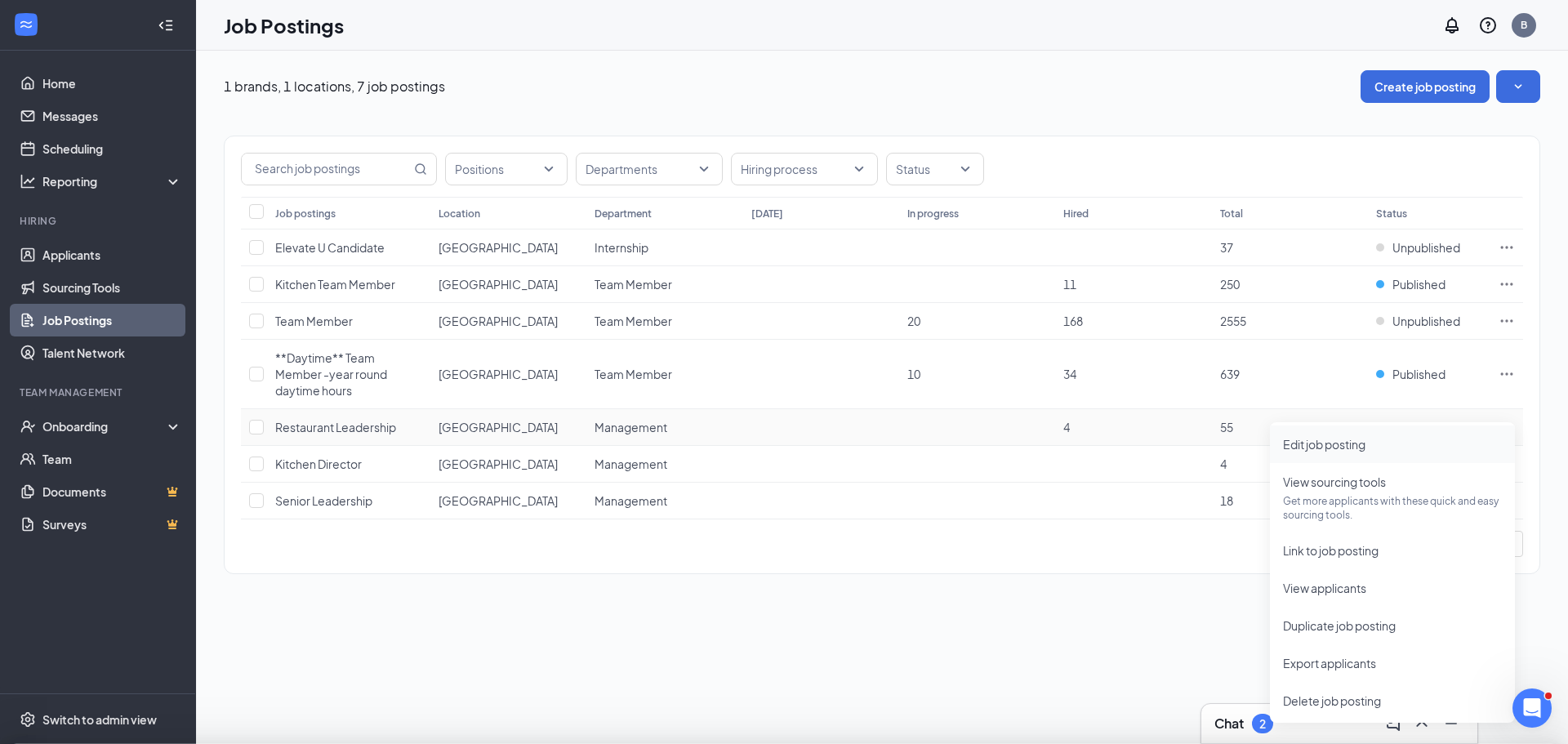
type input "Restaurant Leadership"
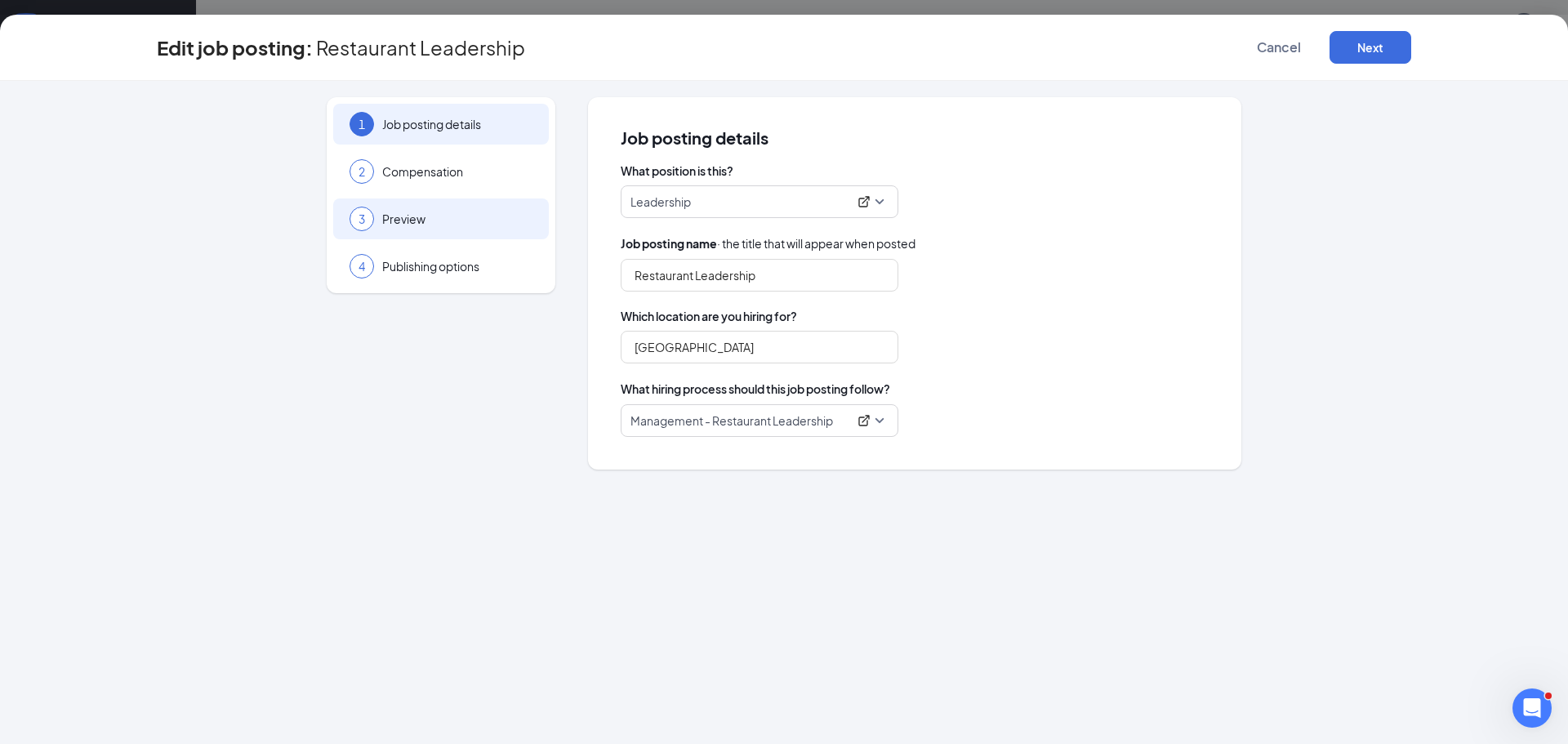
click at [391, 206] on div "3 Preview" at bounding box center [441, 219] width 216 height 41
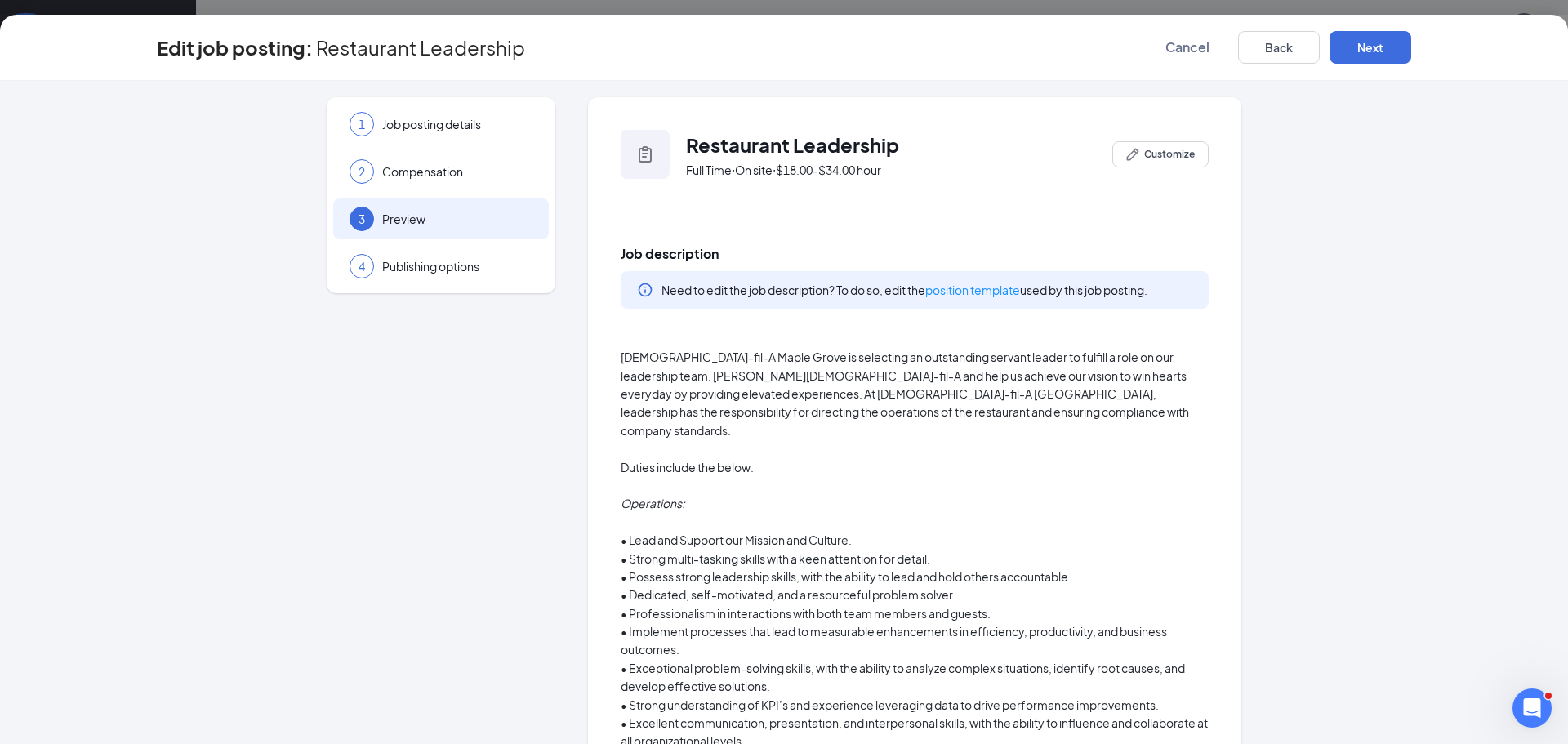
click at [738, 402] on p "[DEMOGRAPHIC_DATA]-fil-A Maple Grove is selecting an outstanding servant leader…" at bounding box center [915, 393] width 588 height 91
click at [1176, 159] on span "Customize" at bounding box center [1169, 155] width 51 height 14
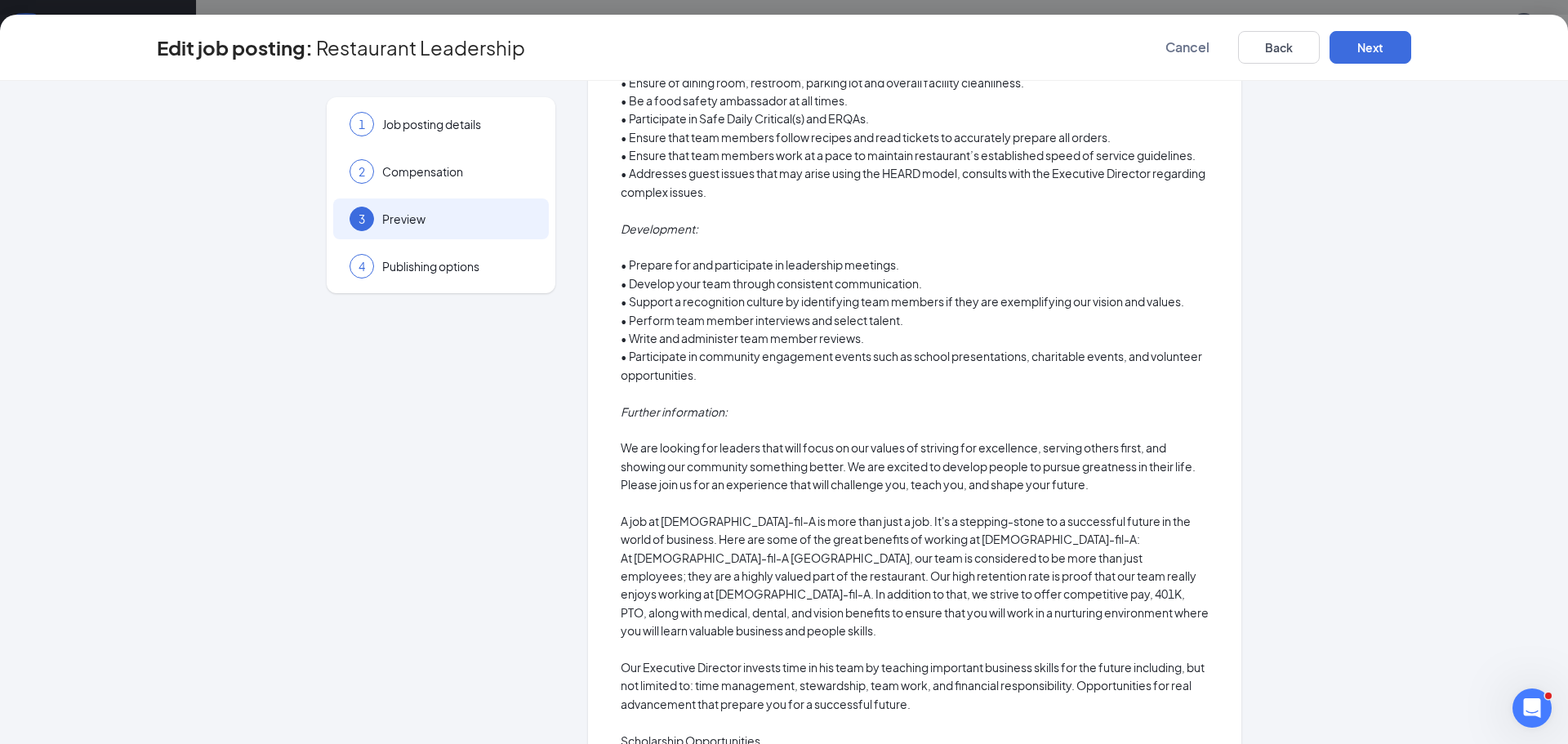
scroll to position [1226, 0]
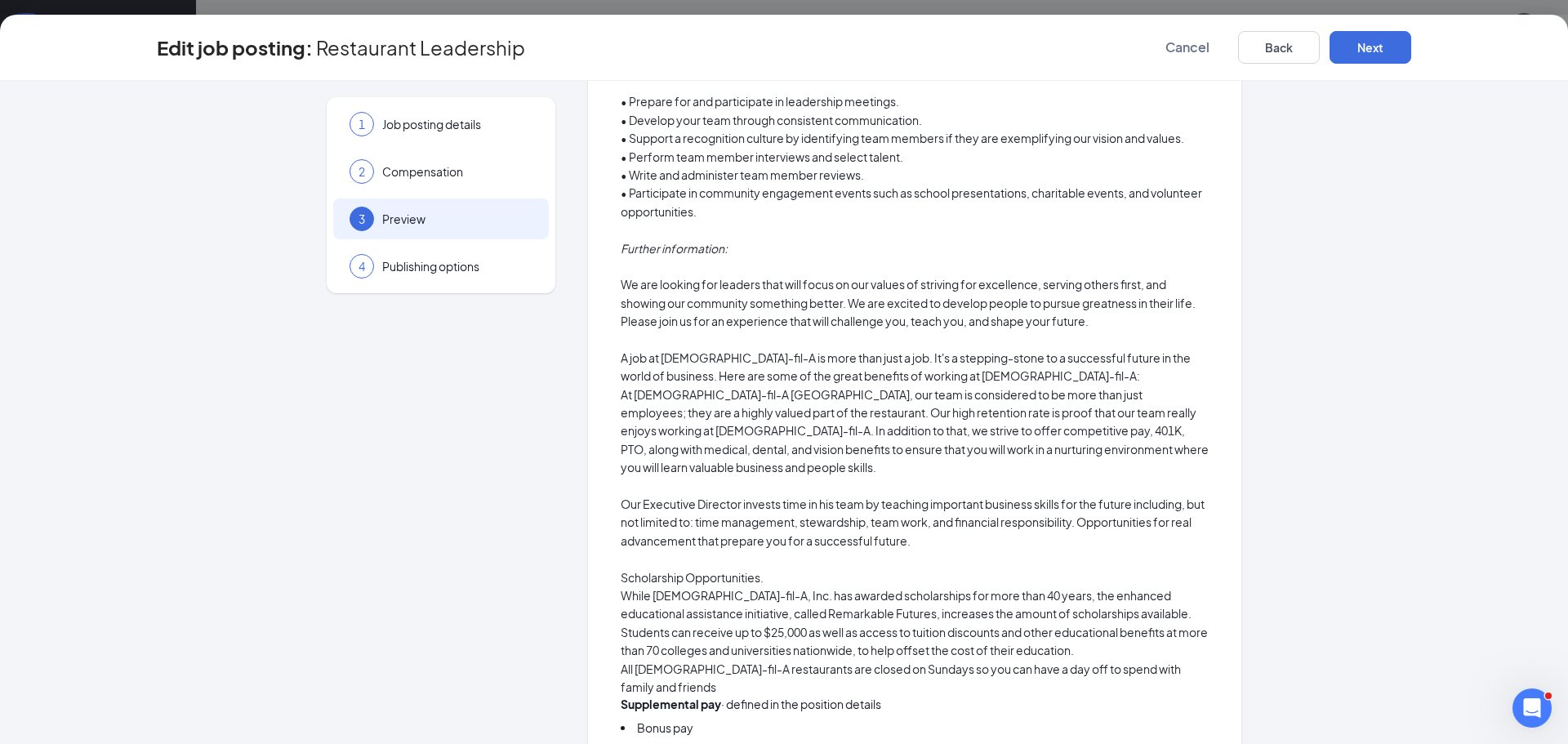
click at [734, 495] on p "Our Executive Director invests time in his team by teaching important business …" at bounding box center [915, 523] width 588 height 55
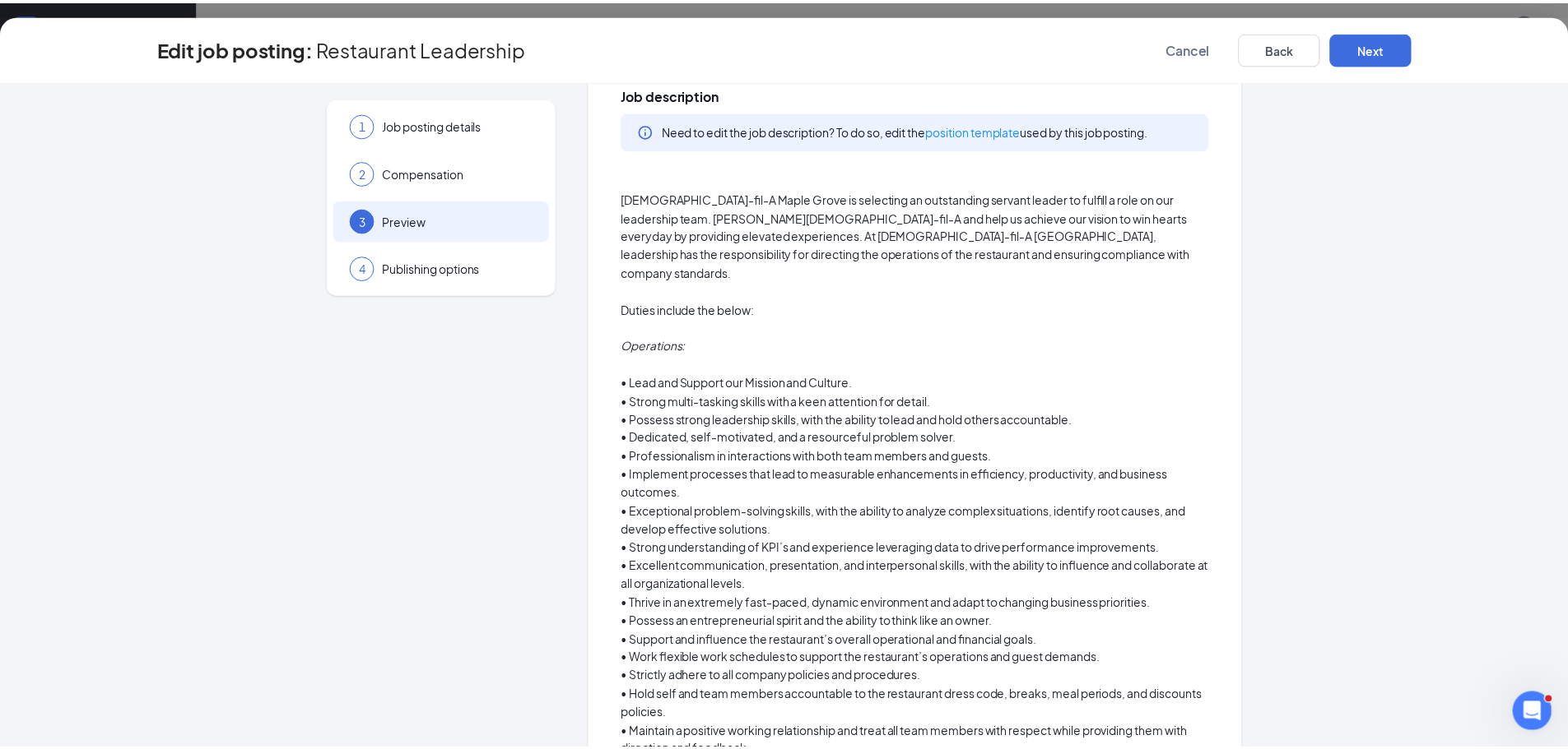
scroll to position [0, 0]
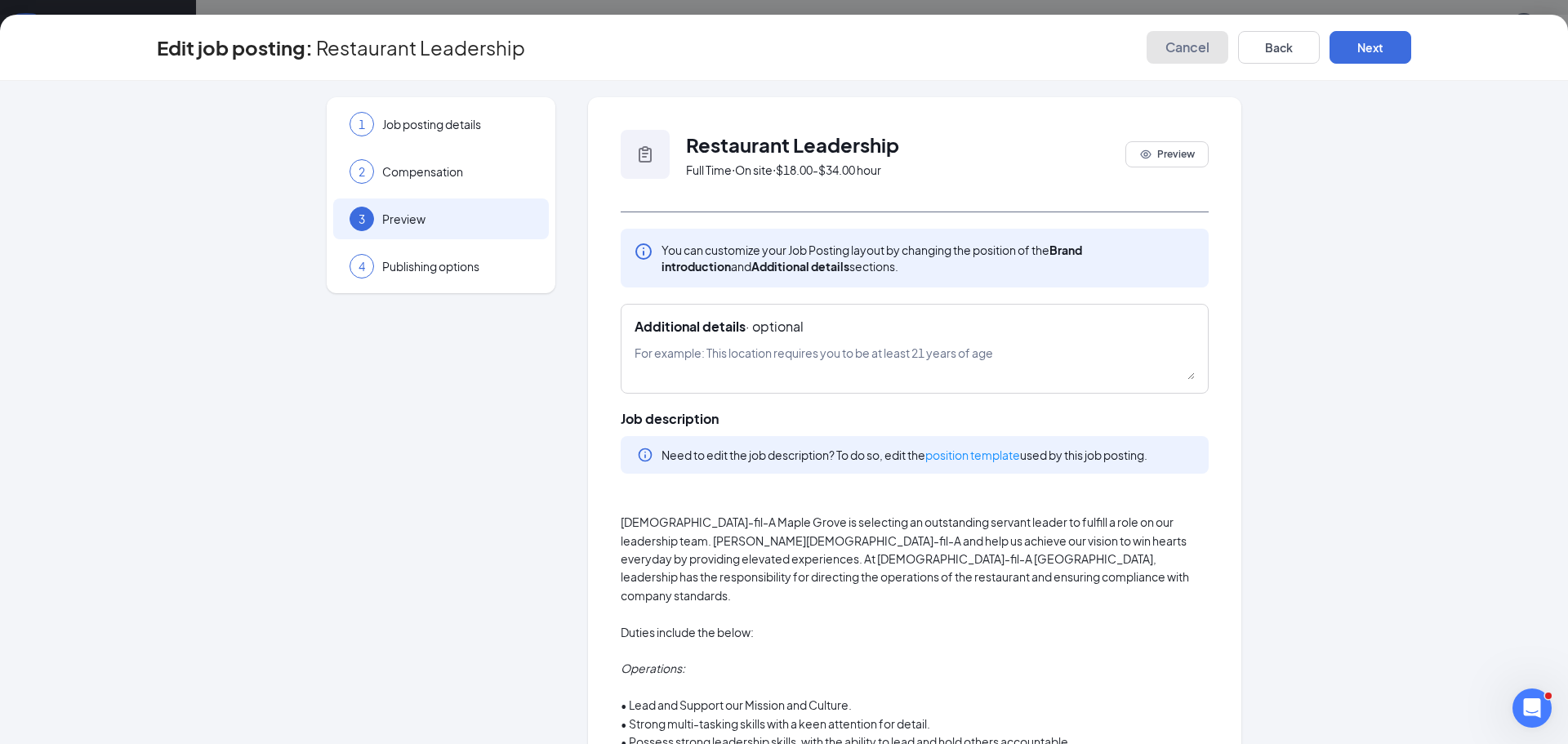
click at [1162, 49] on button "Cancel" at bounding box center [1188, 47] width 81 height 33
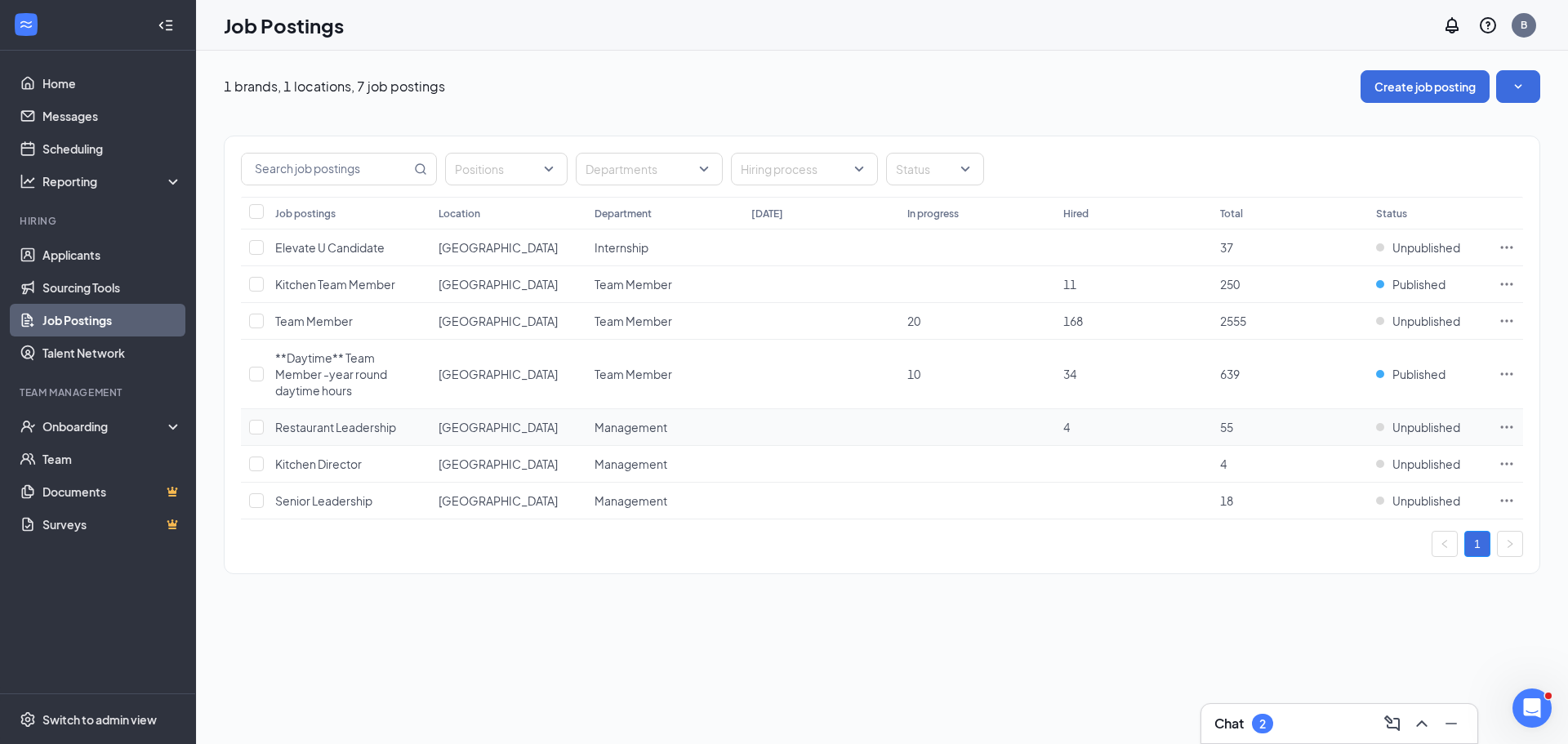
click at [347, 420] on span "Restaurant Leadership" at bounding box center [336, 428] width 121 height 14
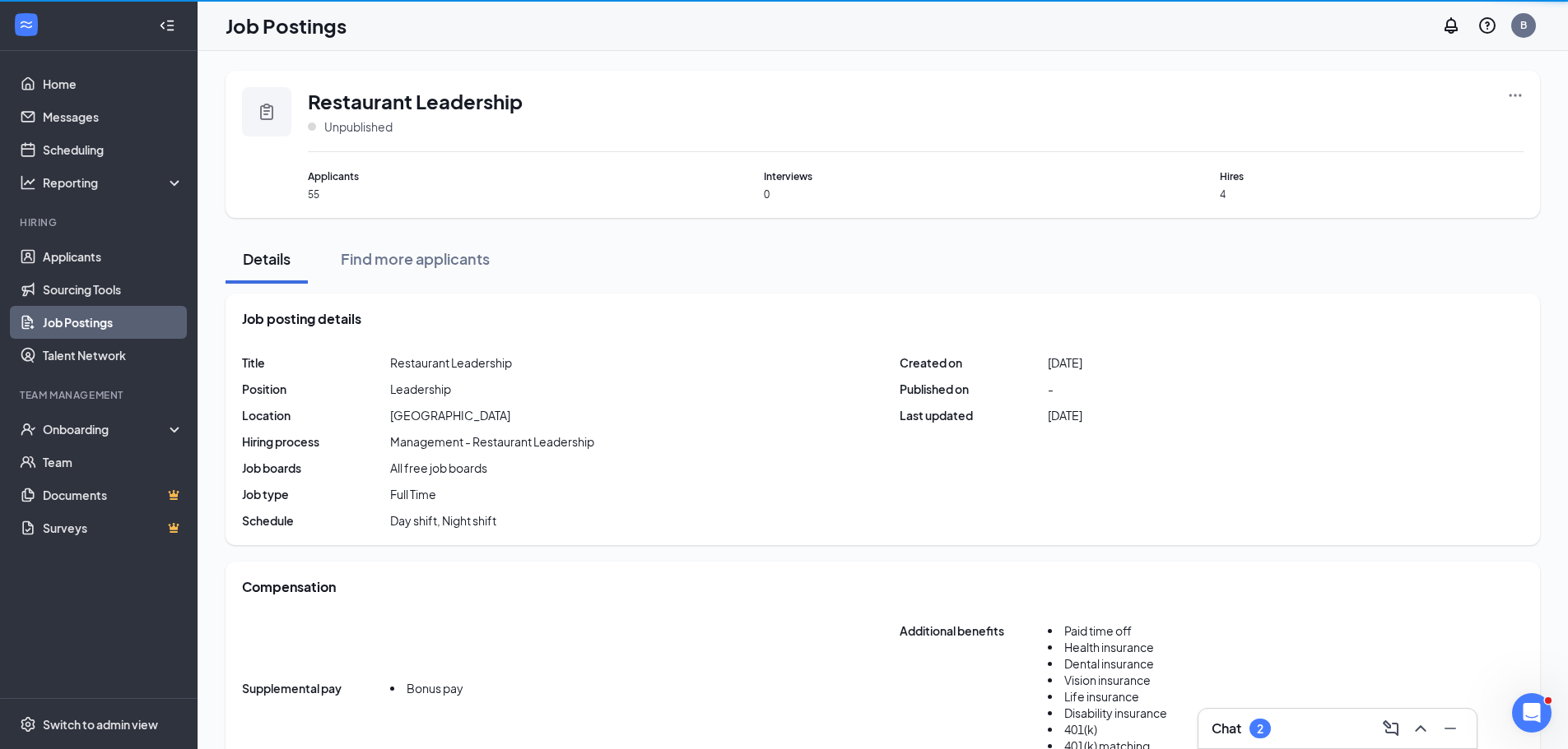
click at [350, 417] on span "Location" at bounding box center [316, 415] width 148 height 16
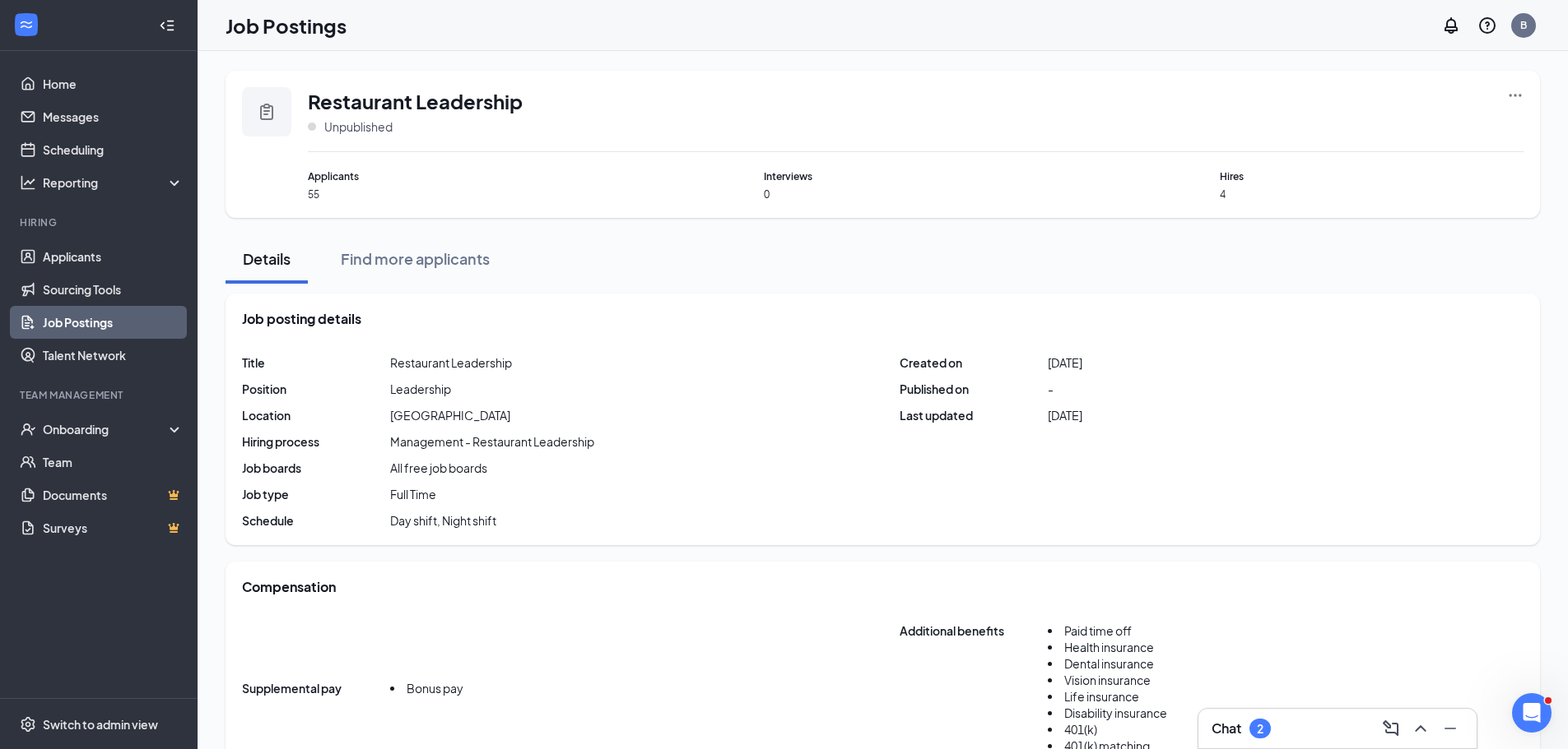
click at [1512, 97] on icon "Ellipses" at bounding box center [1515, 96] width 16 height 16
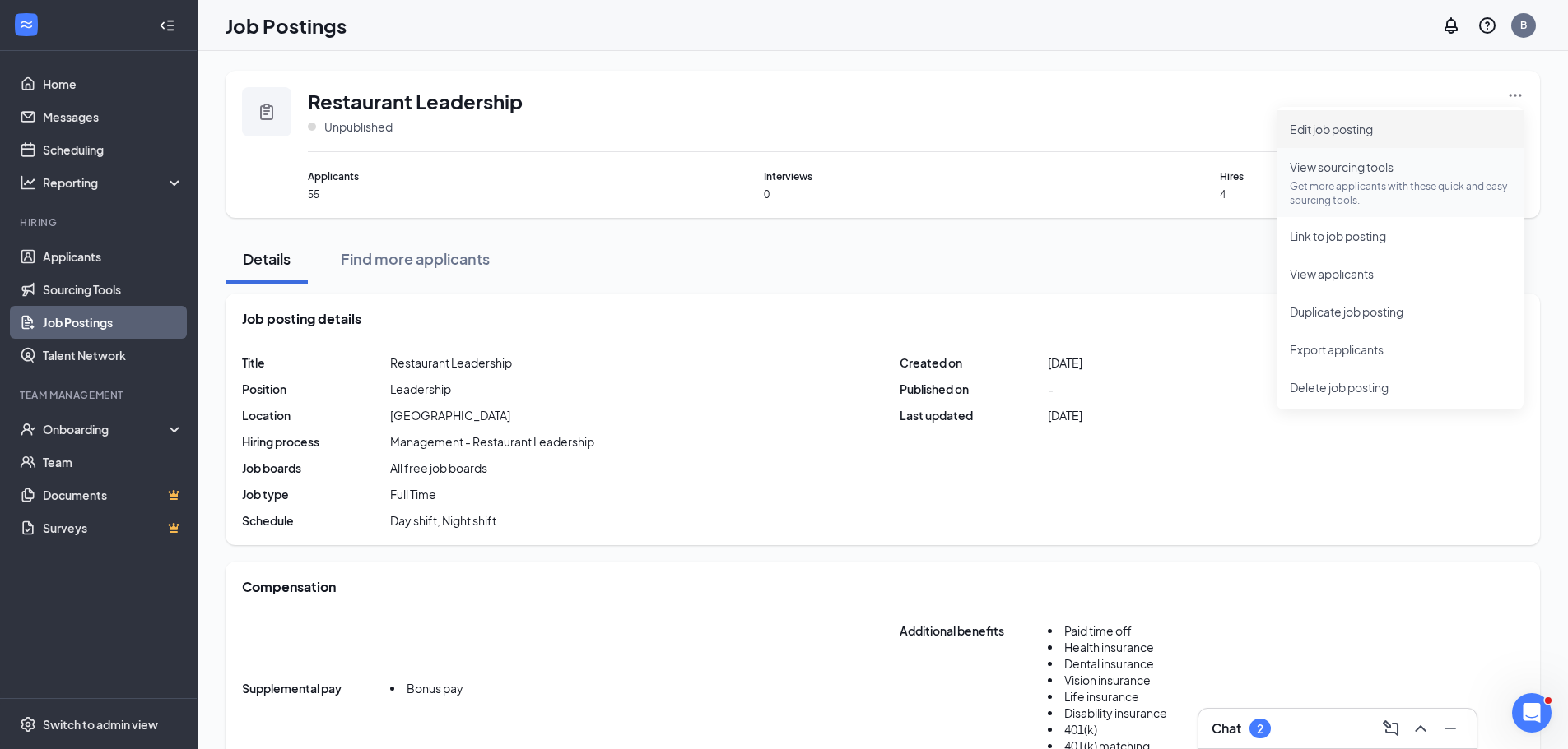
drag, startPoint x: 1407, startPoint y: 146, endPoint x: 1361, endPoint y: 149, distance: 46.1
drag, startPoint x: 1361, startPoint y: 149, endPoint x: 1226, endPoint y: 76, distance: 153.5
click at [1226, 76] on div "Restaurant Leadership Unpublished Applicants 55 Interviews 0 Hires 4" at bounding box center [882, 145] width 1314 height 147
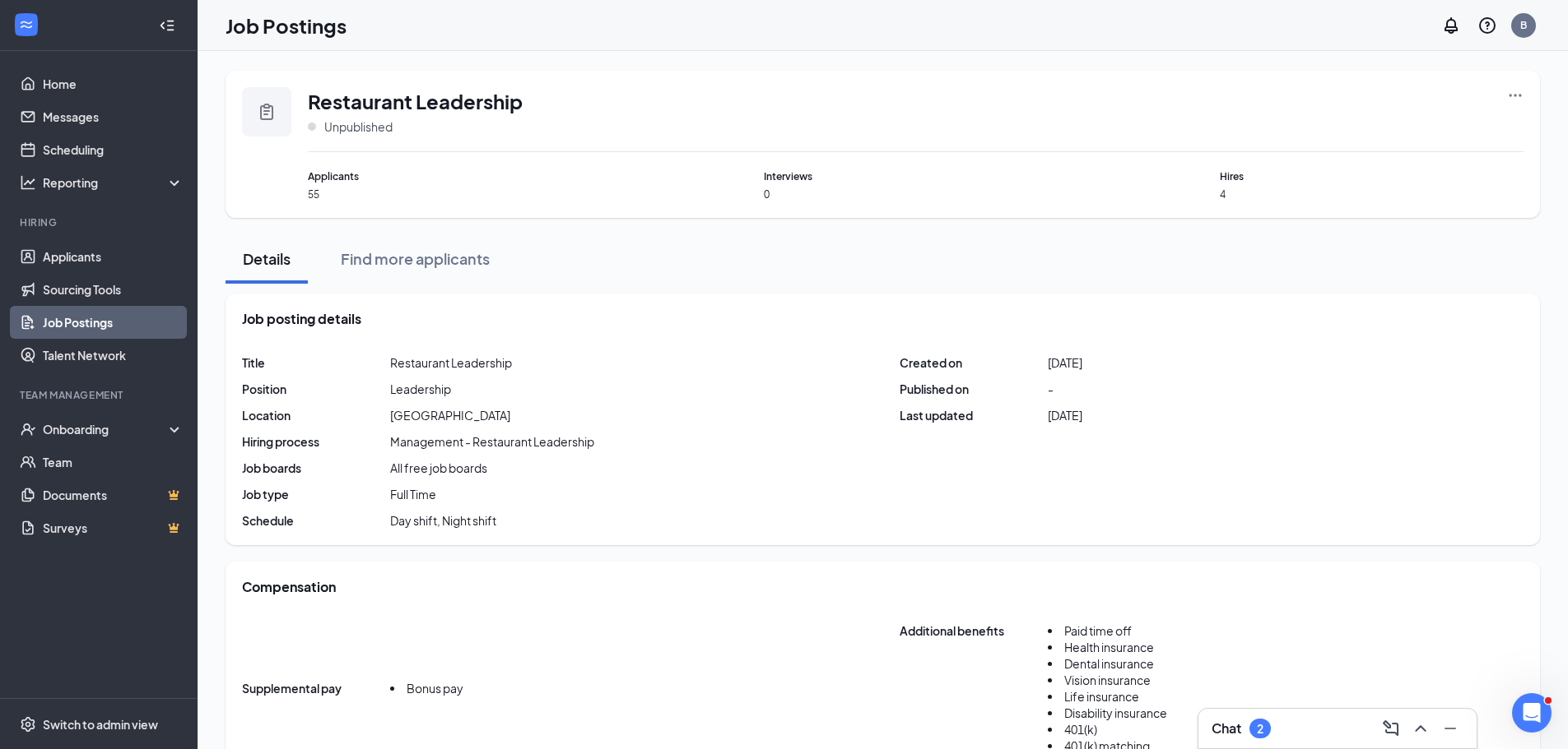
click at [1518, 92] on icon "Ellipses" at bounding box center [1515, 96] width 16 height 16
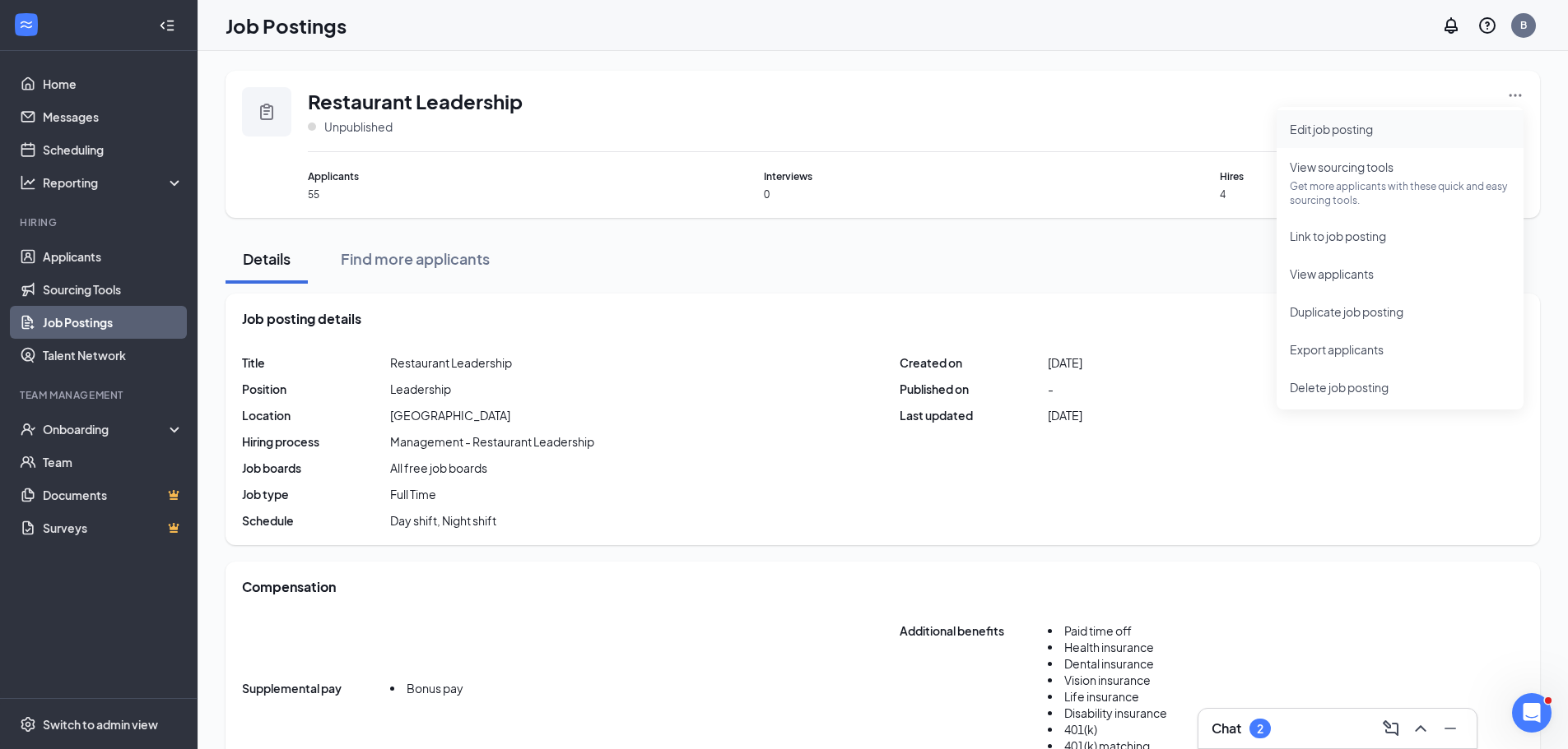
click at [1357, 132] on span "Edit job posting" at bounding box center [1330, 129] width 83 height 15
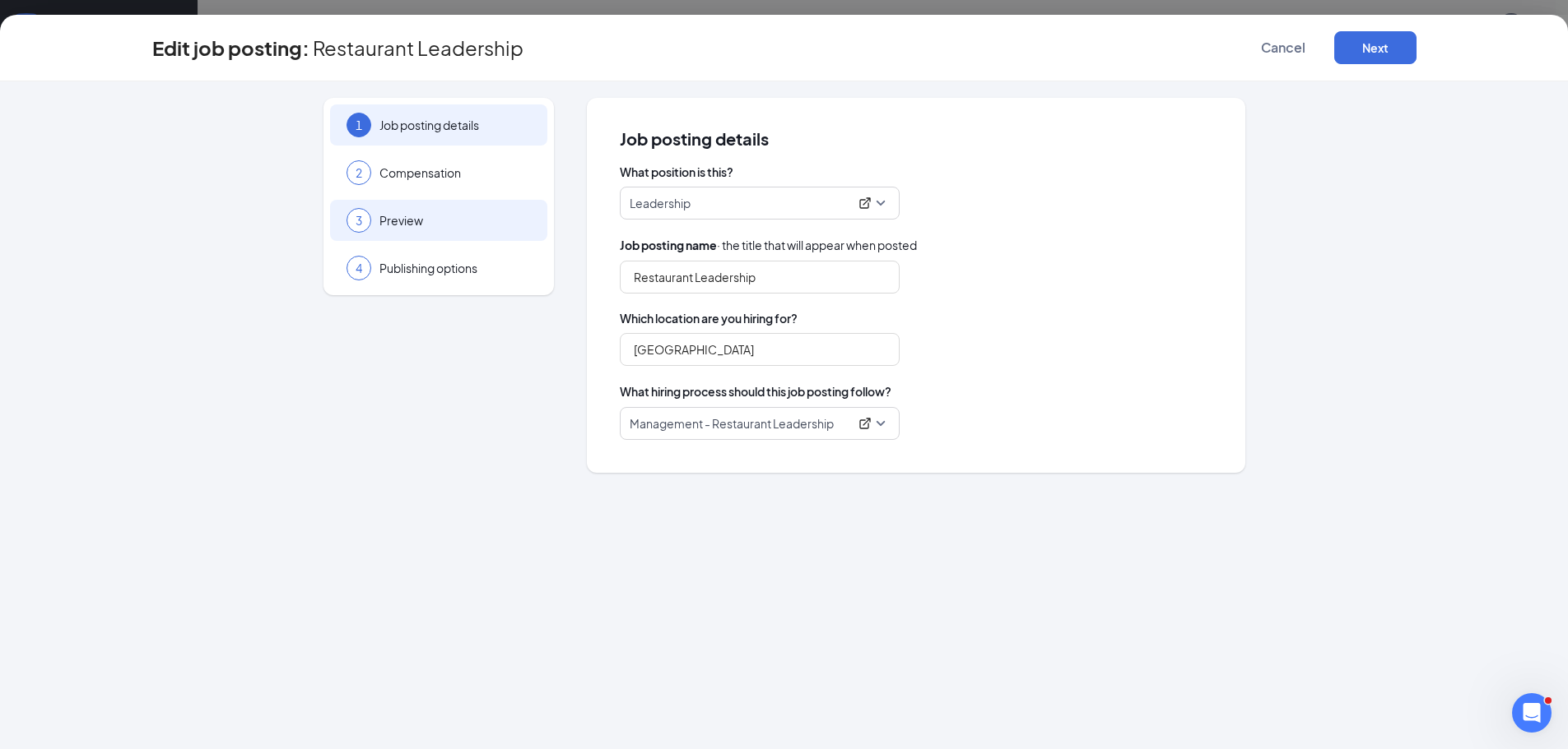
click at [389, 216] on span "Preview" at bounding box center [455, 220] width 151 height 16
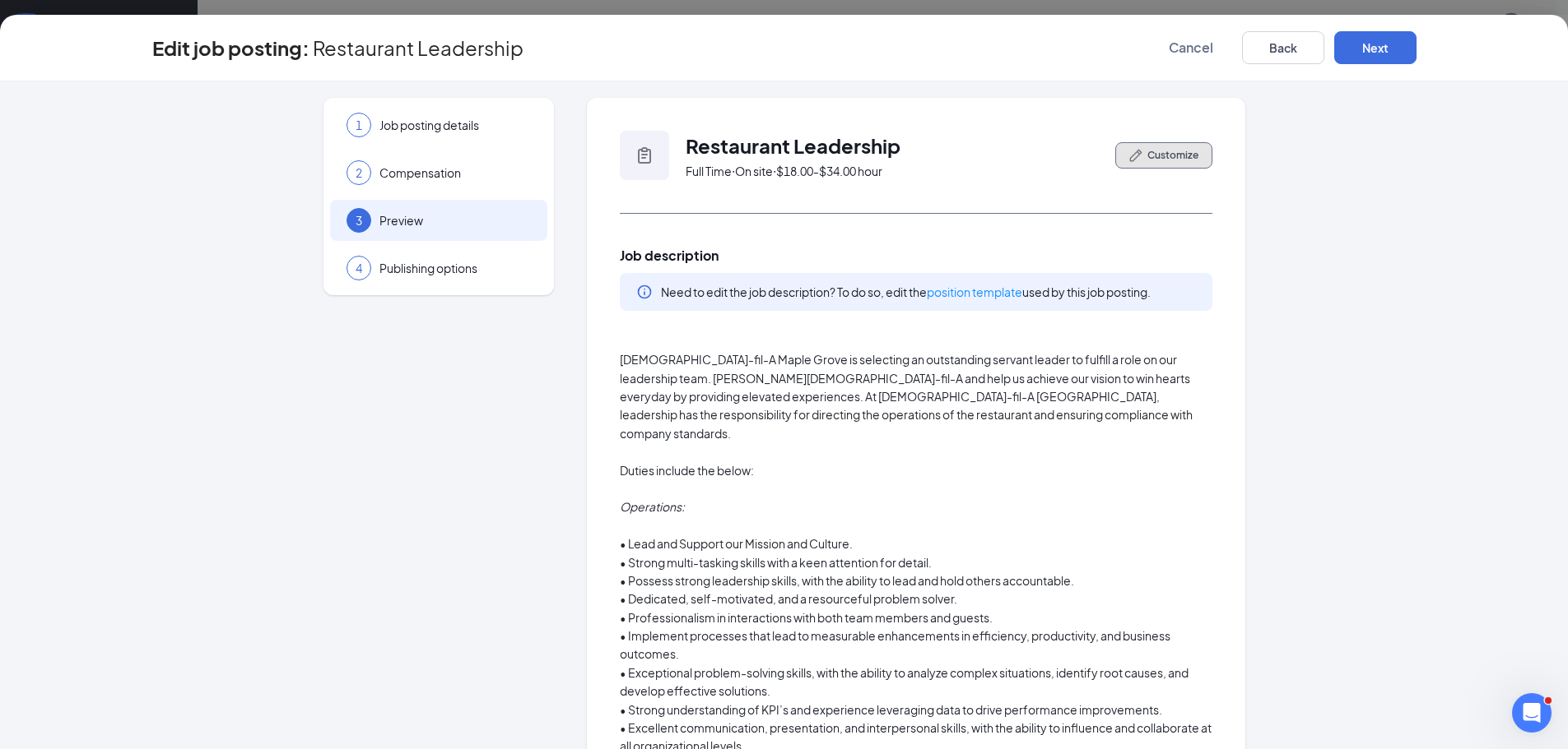
click at [1129, 154] on icon "PencilIcon" at bounding box center [1135, 156] width 13 height 13
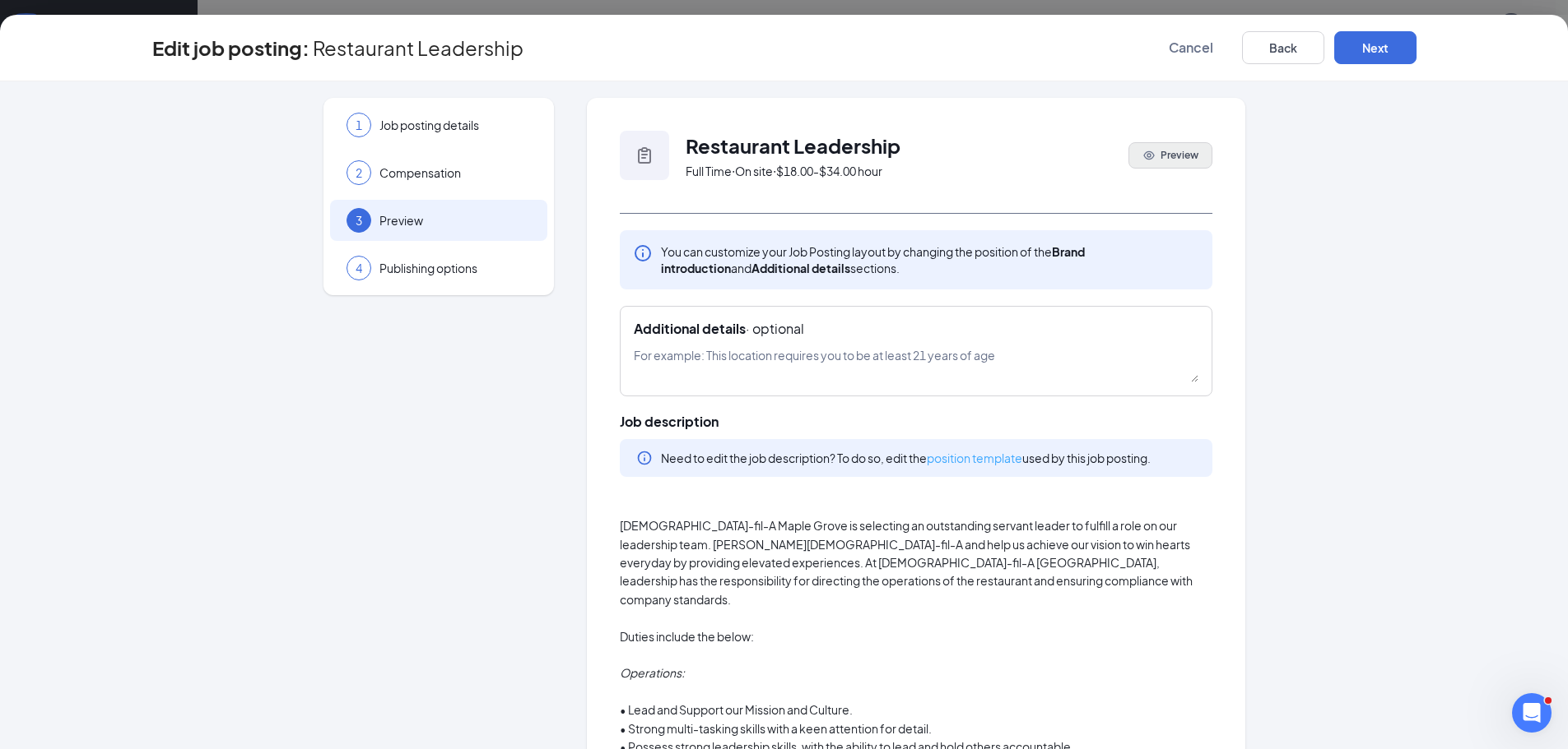
click at [964, 457] on link "position template" at bounding box center [974, 458] width 96 height 15
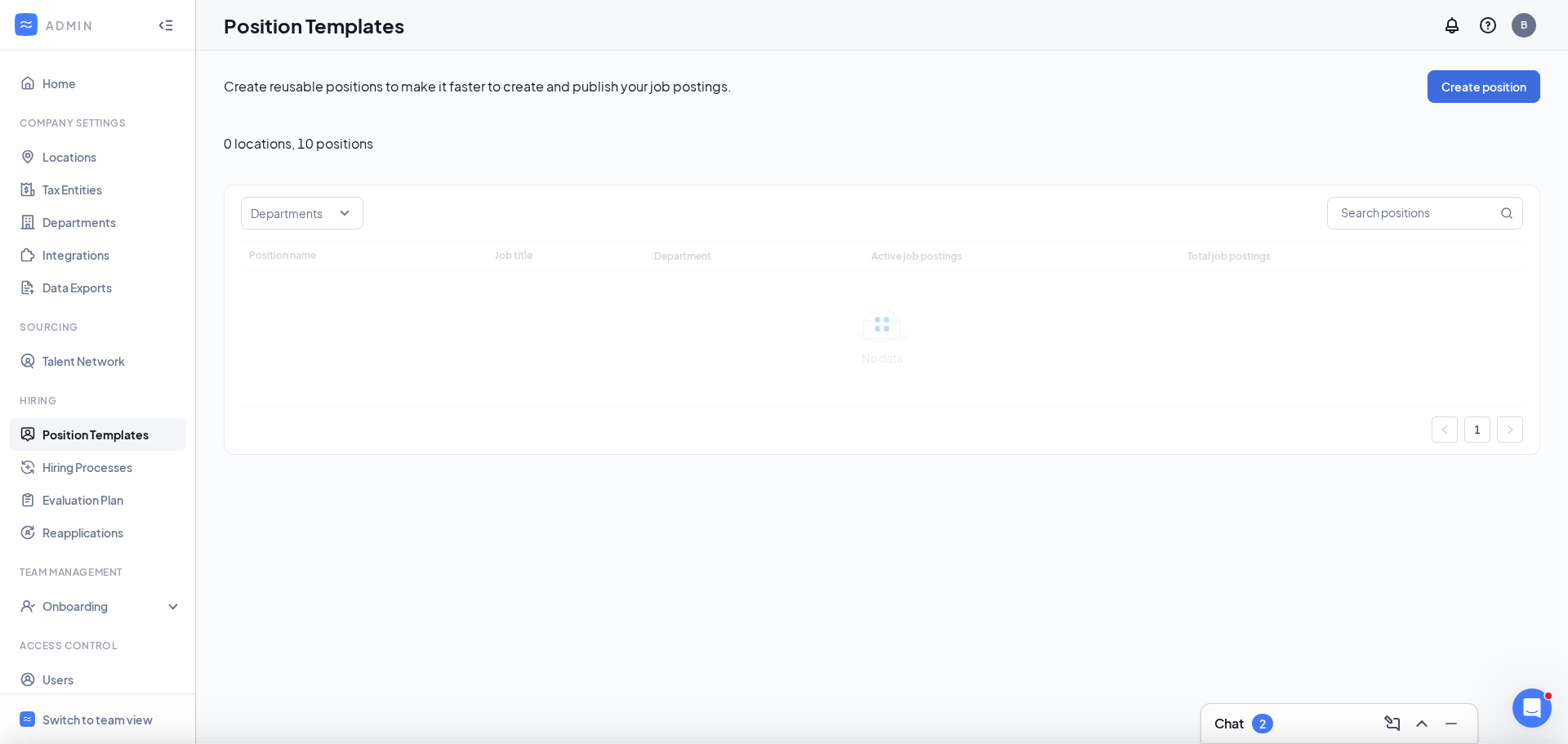
type input "Leadership"
type input "Restaurant Leadership"
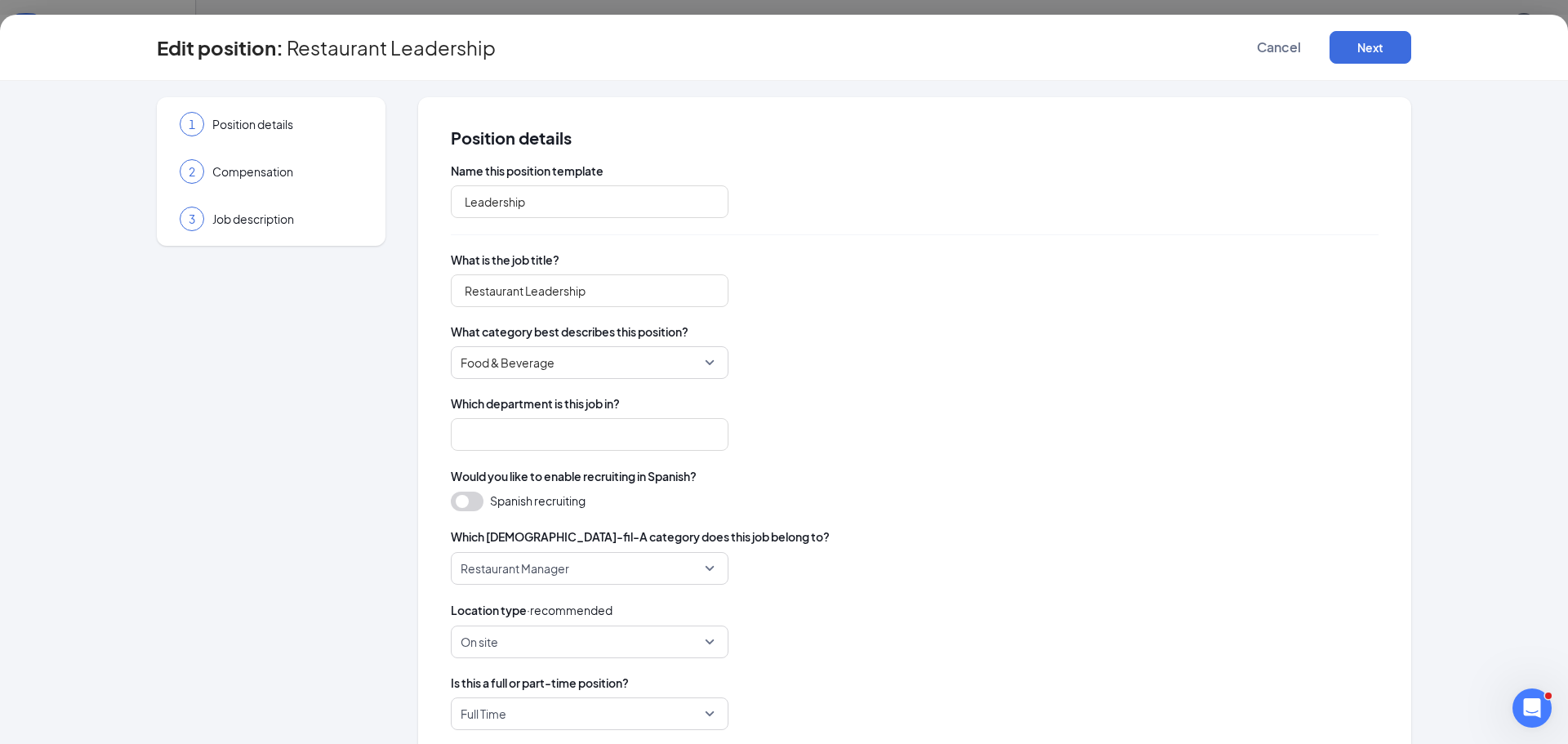
type input "Management"
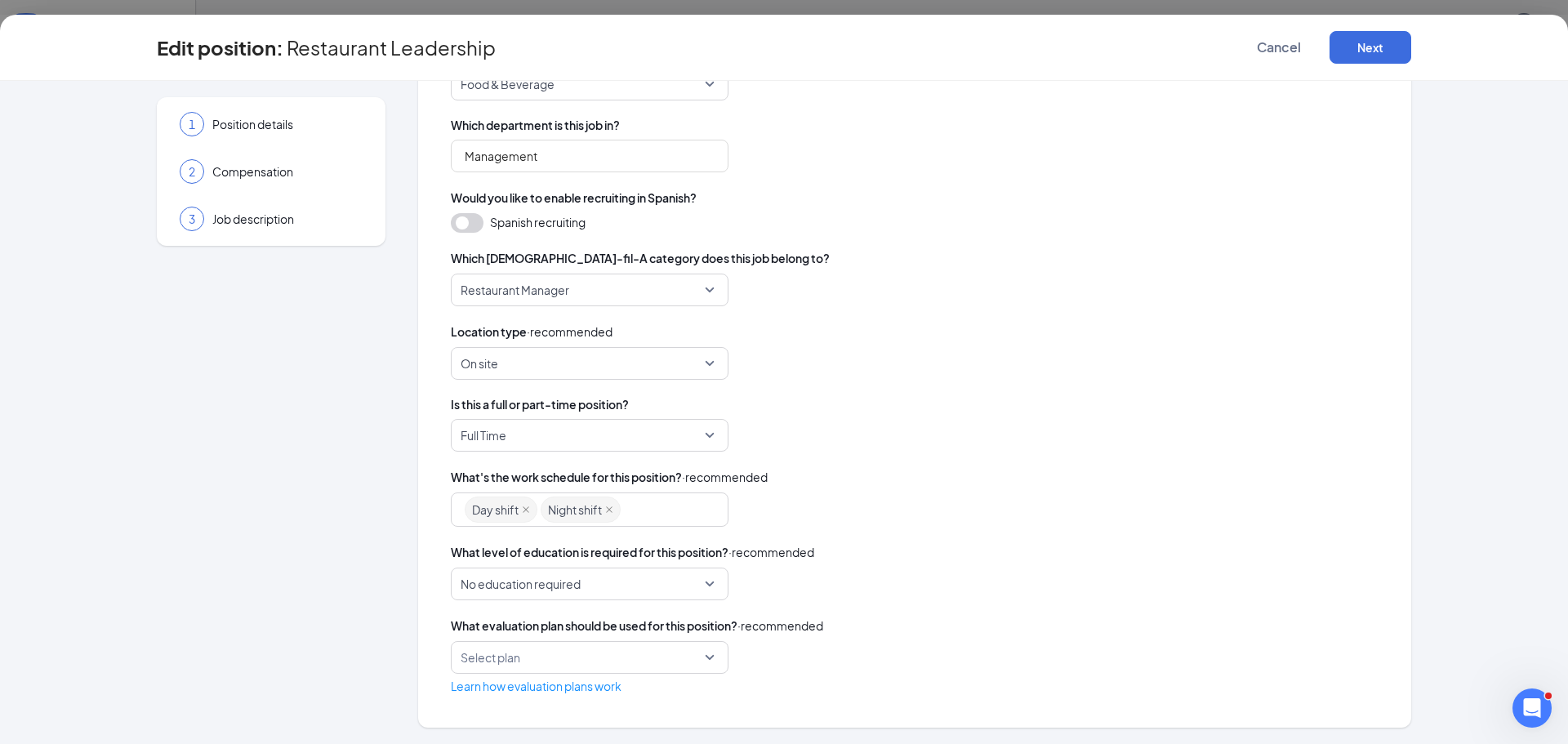
scroll to position [197, 0]
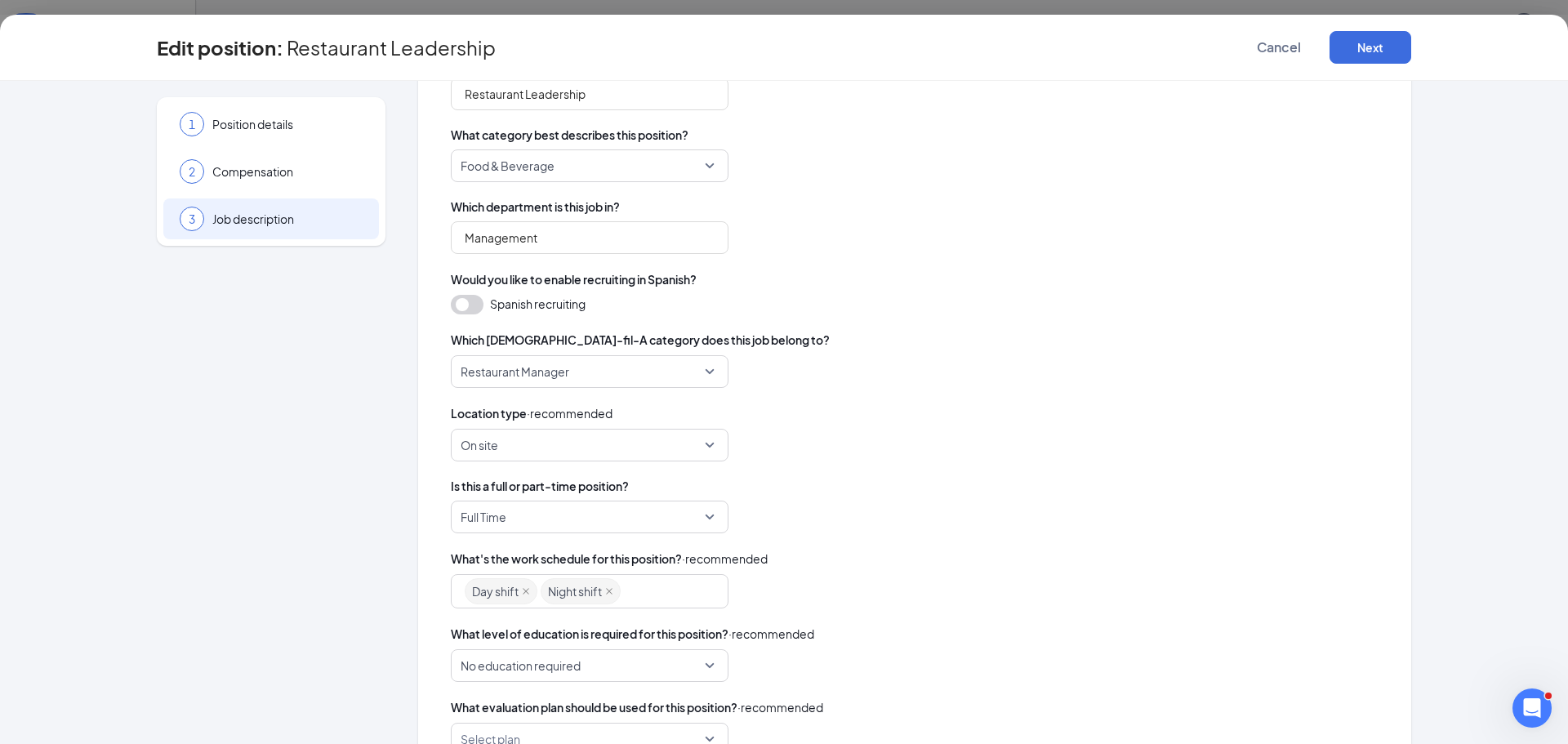
click at [239, 216] on span "Job description" at bounding box center [287, 219] width 150 height 16
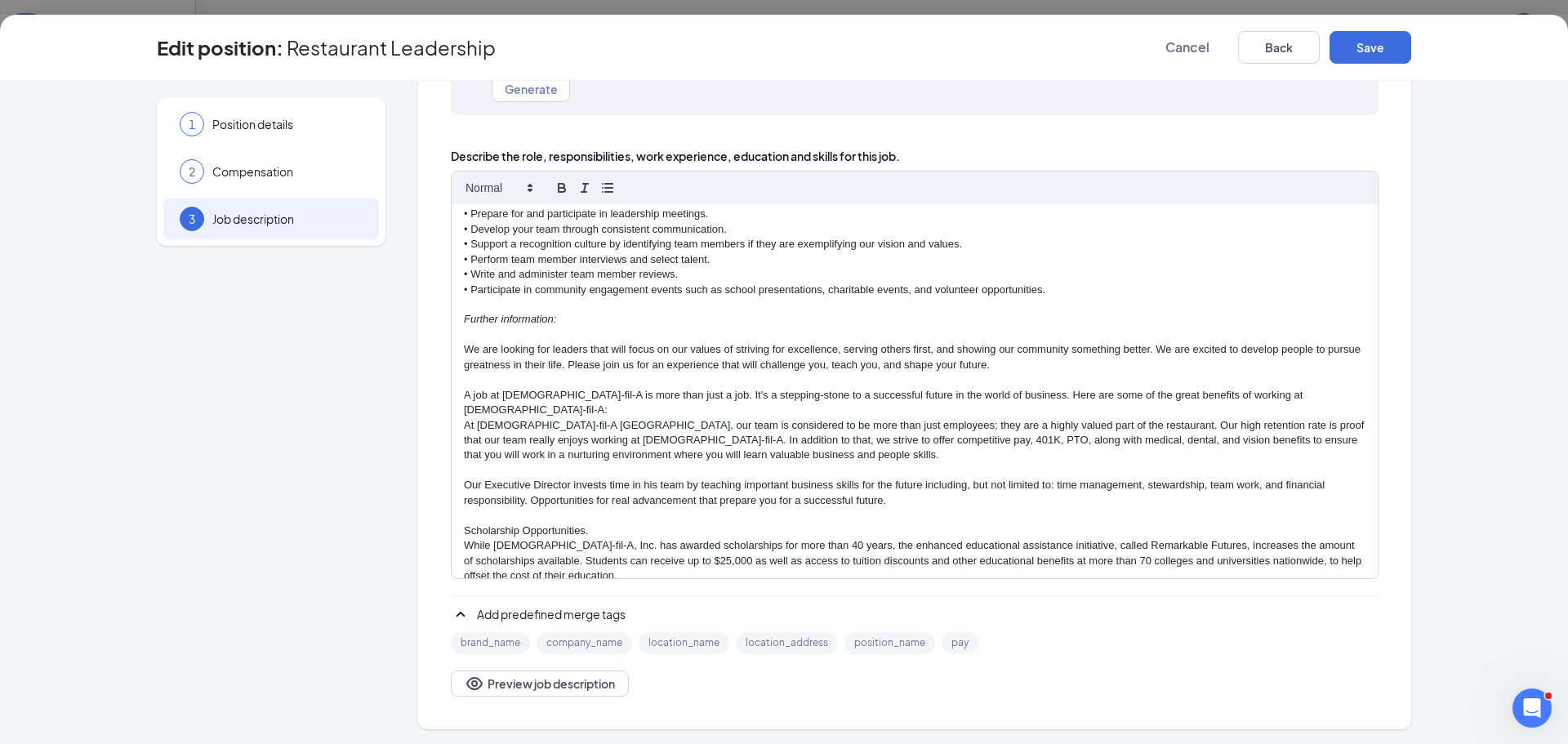
scroll to position [199, 0]
drag, startPoint x: 565, startPoint y: 447, endPoint x: 479, endPoint y: 453, distance: 86.2
click at [479, 476] on p "Our Executive Director invests time in his team by teaching important business …" at bounding box center [915, 491] width 902 height 30
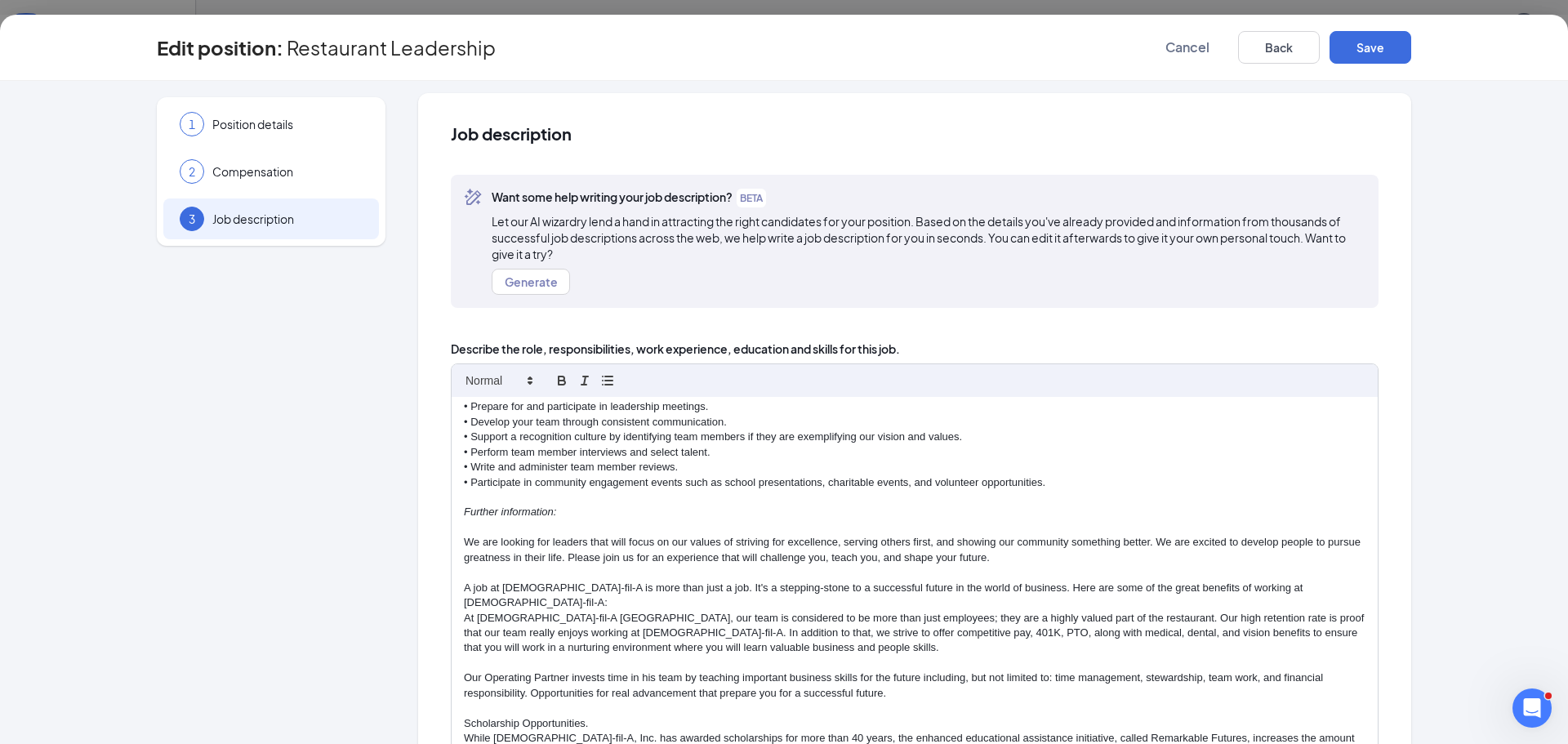
scroll to position [0, 0]
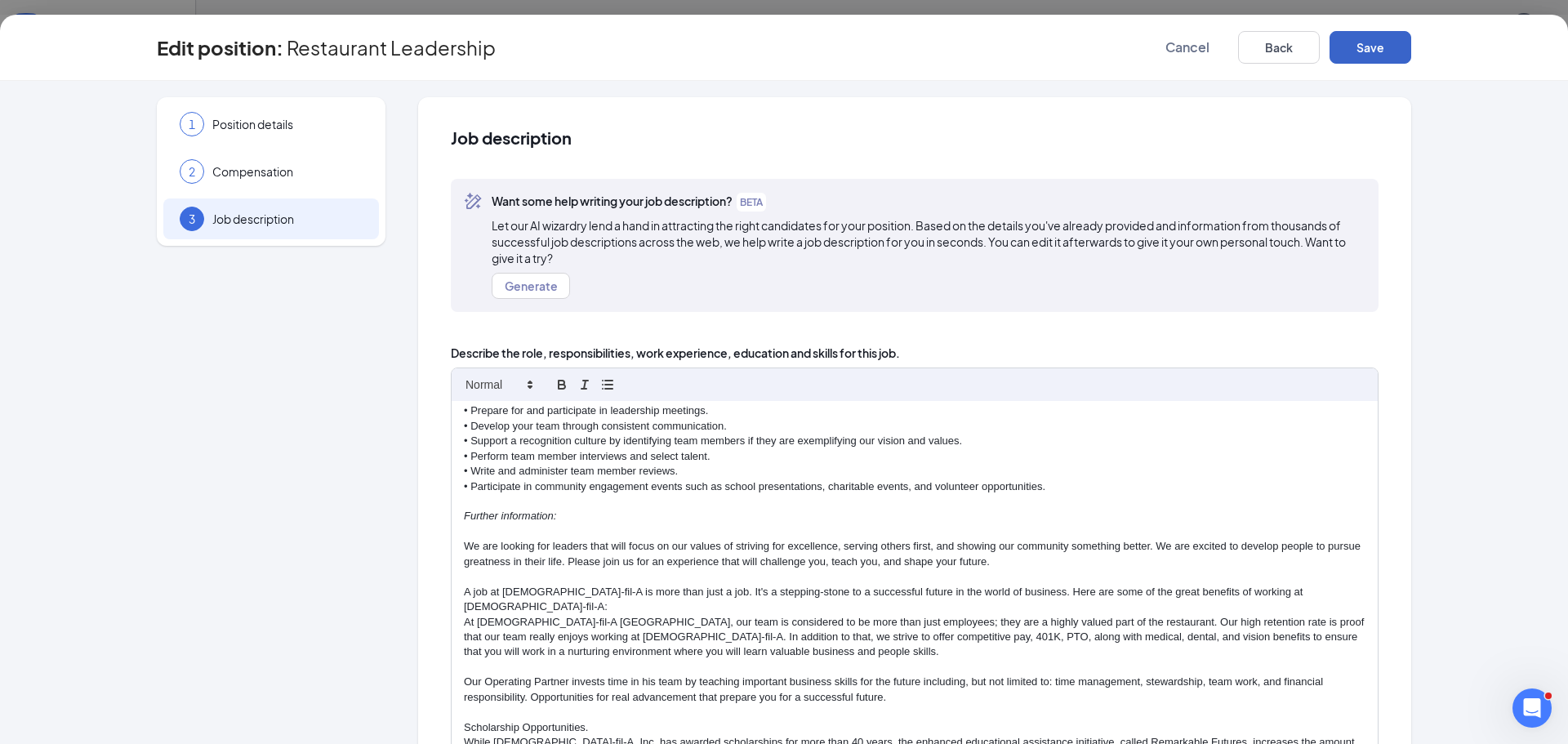
click at [1368, 42] on button "Save" at bounding box center [1370, 47] width 81 height 33
